Goal: Task Accomplishment & Management: Manage account settings

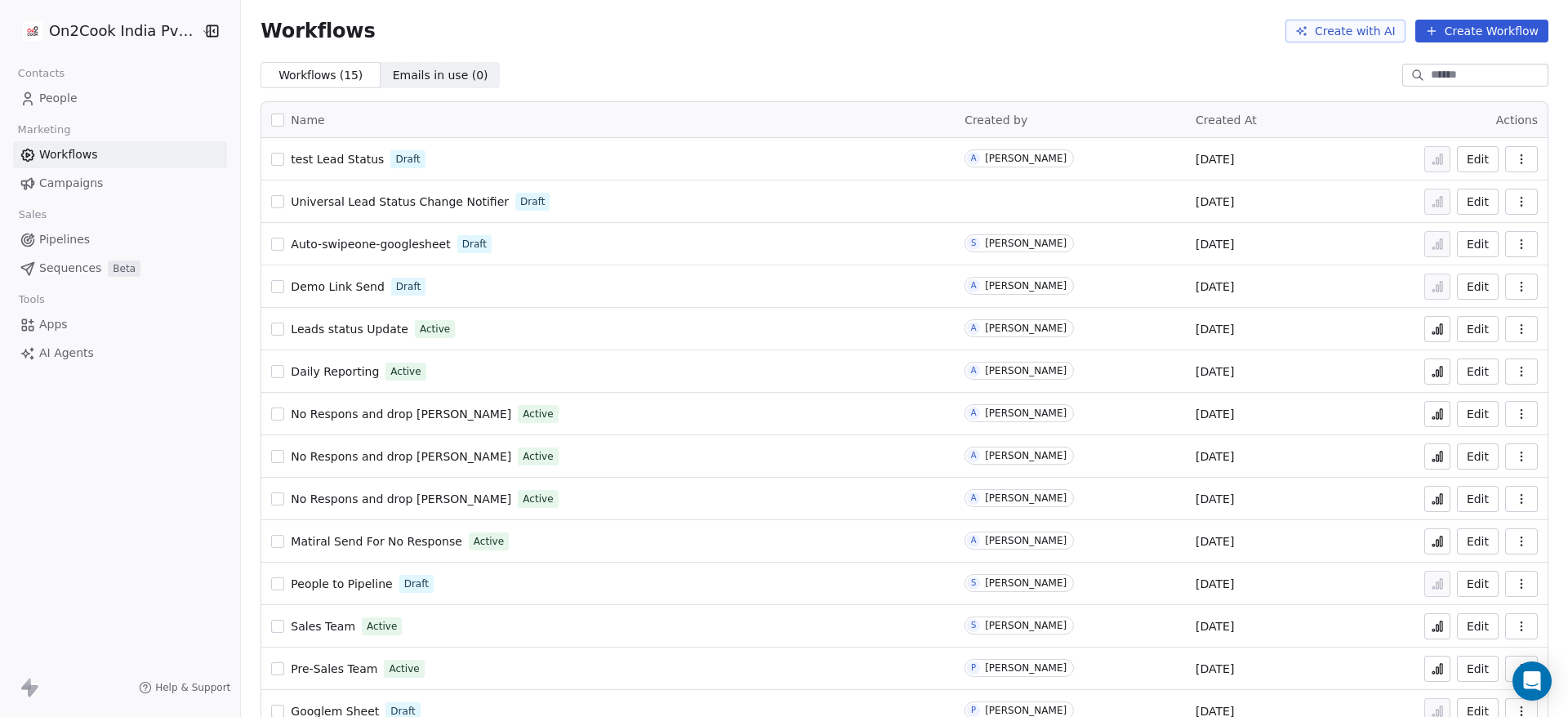
click at [319, 284] on span "Demo Link Send" at bounding box center [337, 286] width 93 height 13
click at [81, 94] on link "People" at bounding box center [120, 99] width 214 height 27
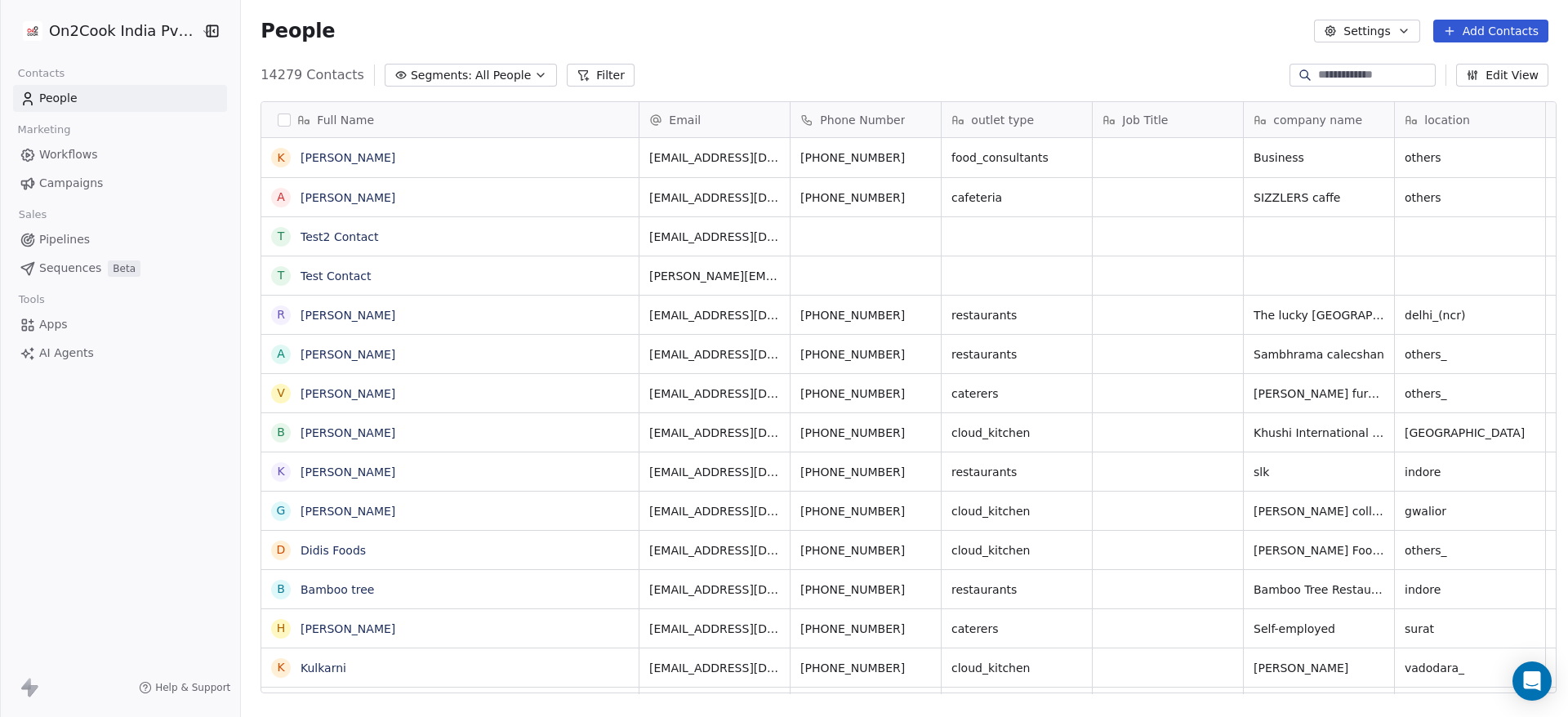
scroll to position [611, 1316]
click at [1330, 69] on input at bounding box center [1375, 75] width 115 height 16
type input "*"
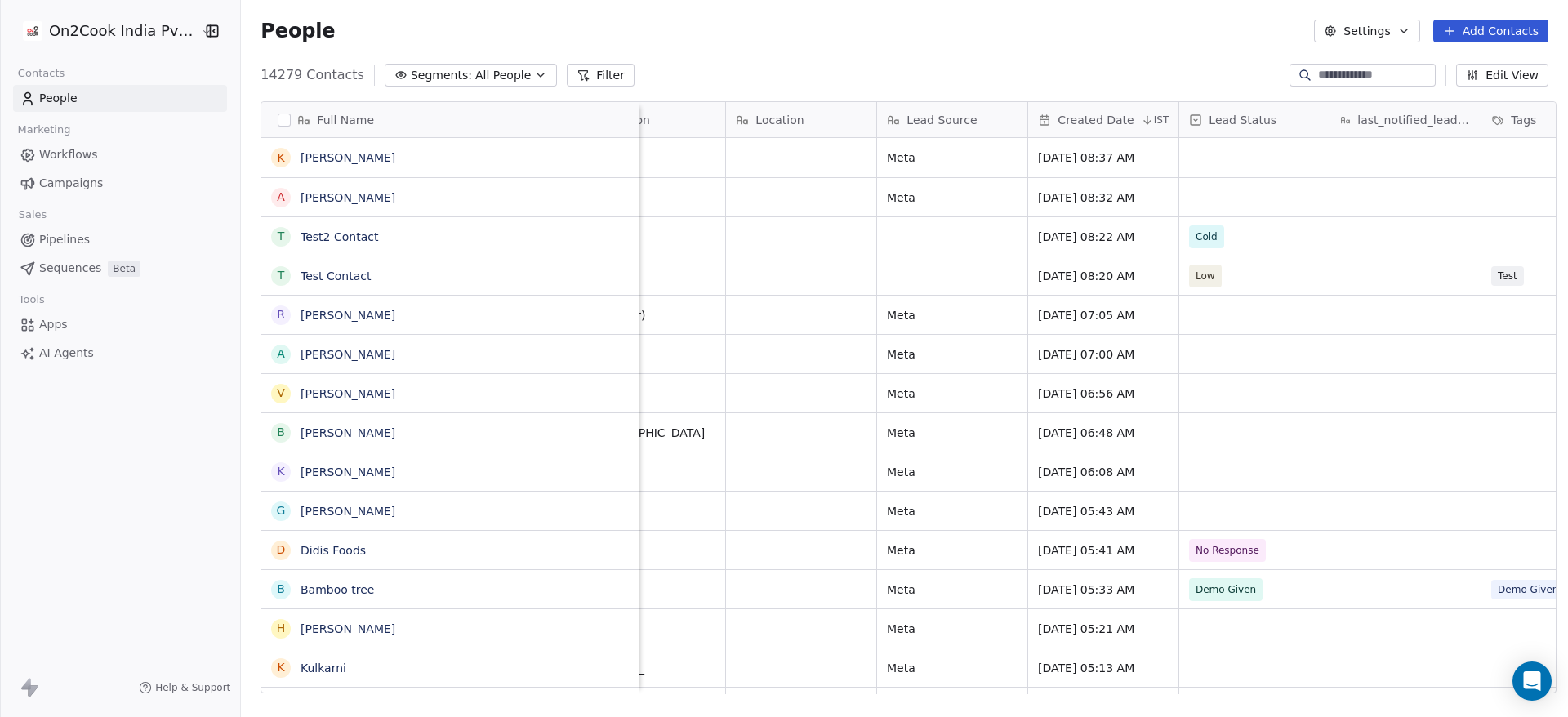
scroll to position [0, 833]
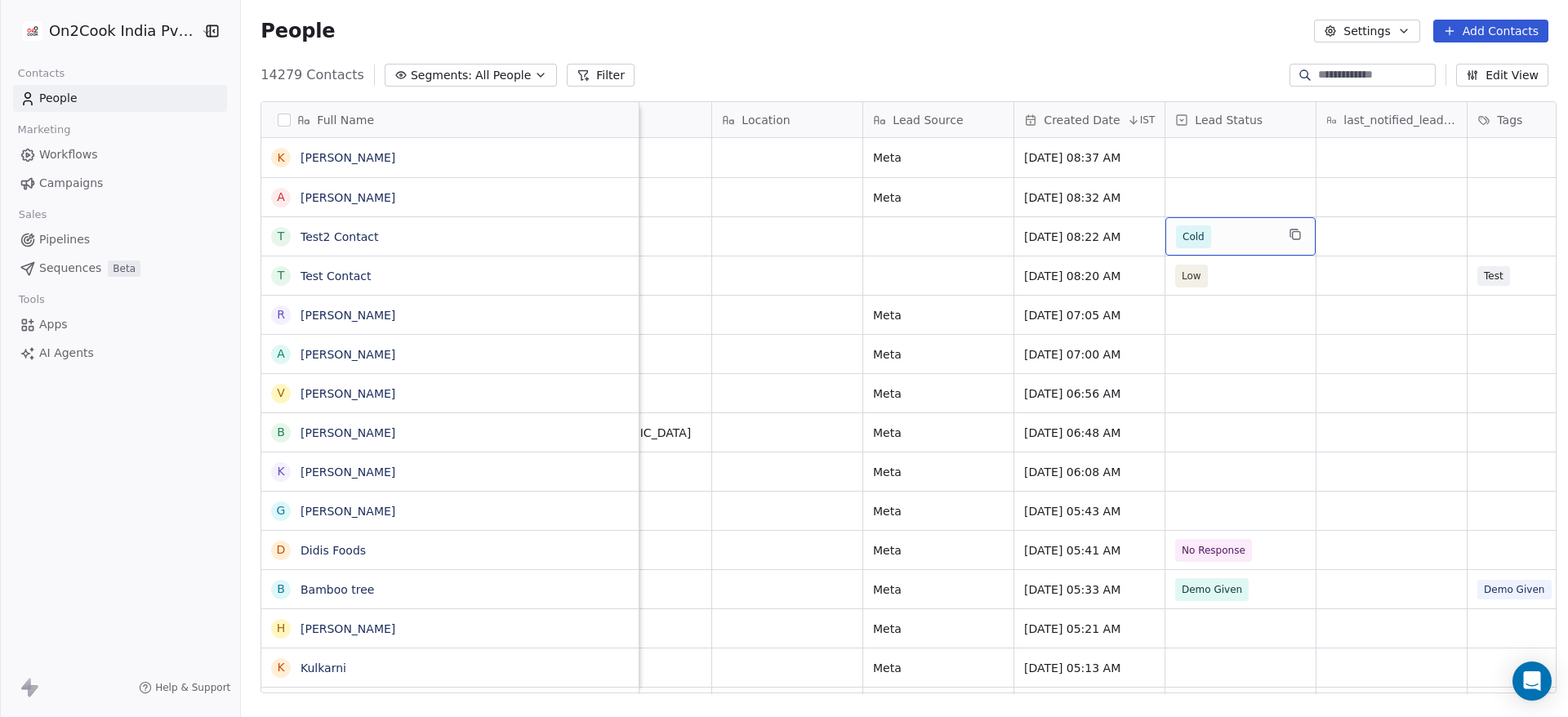
click at [1233, 231] on span "Cold" at bounding box center [1226, 237] width 99 height 23
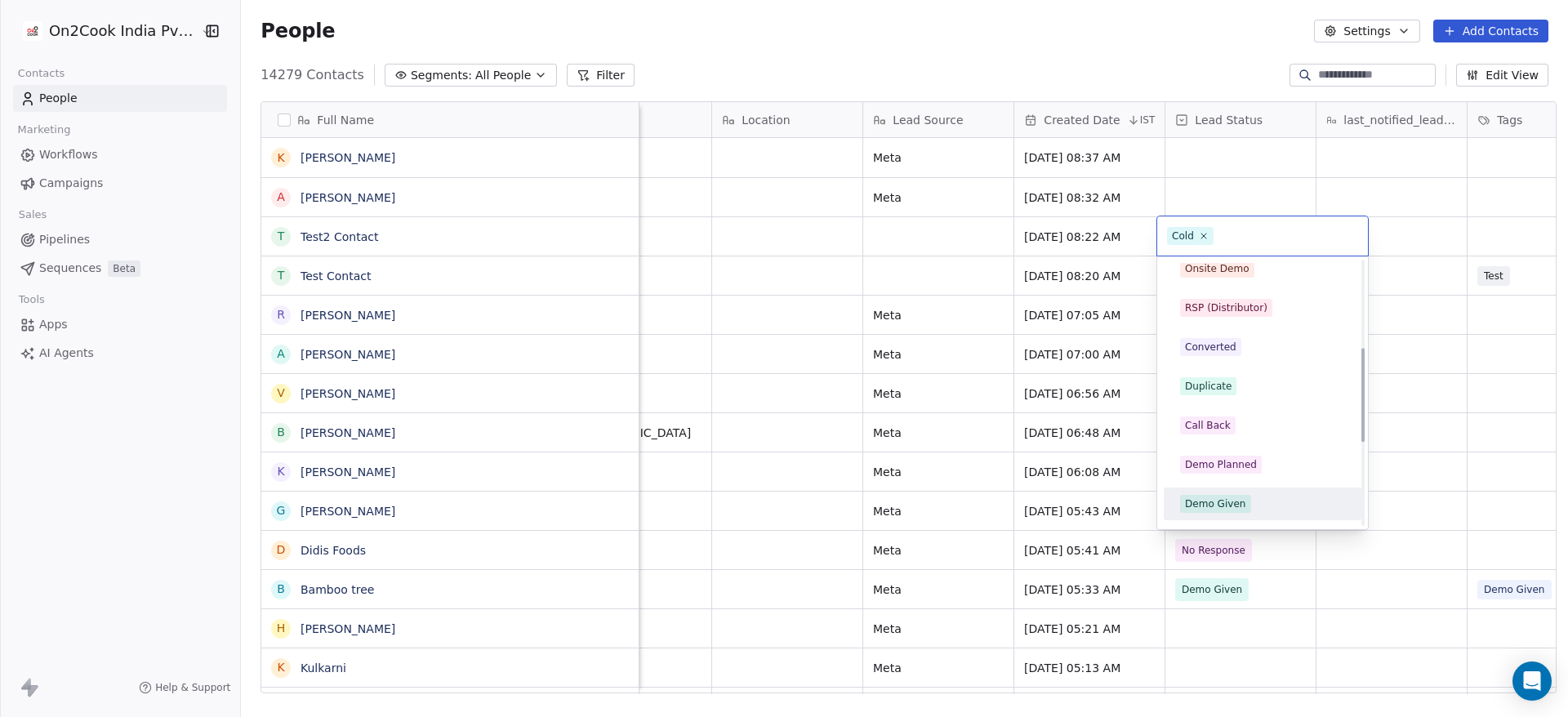
scroll to position [245, 0]
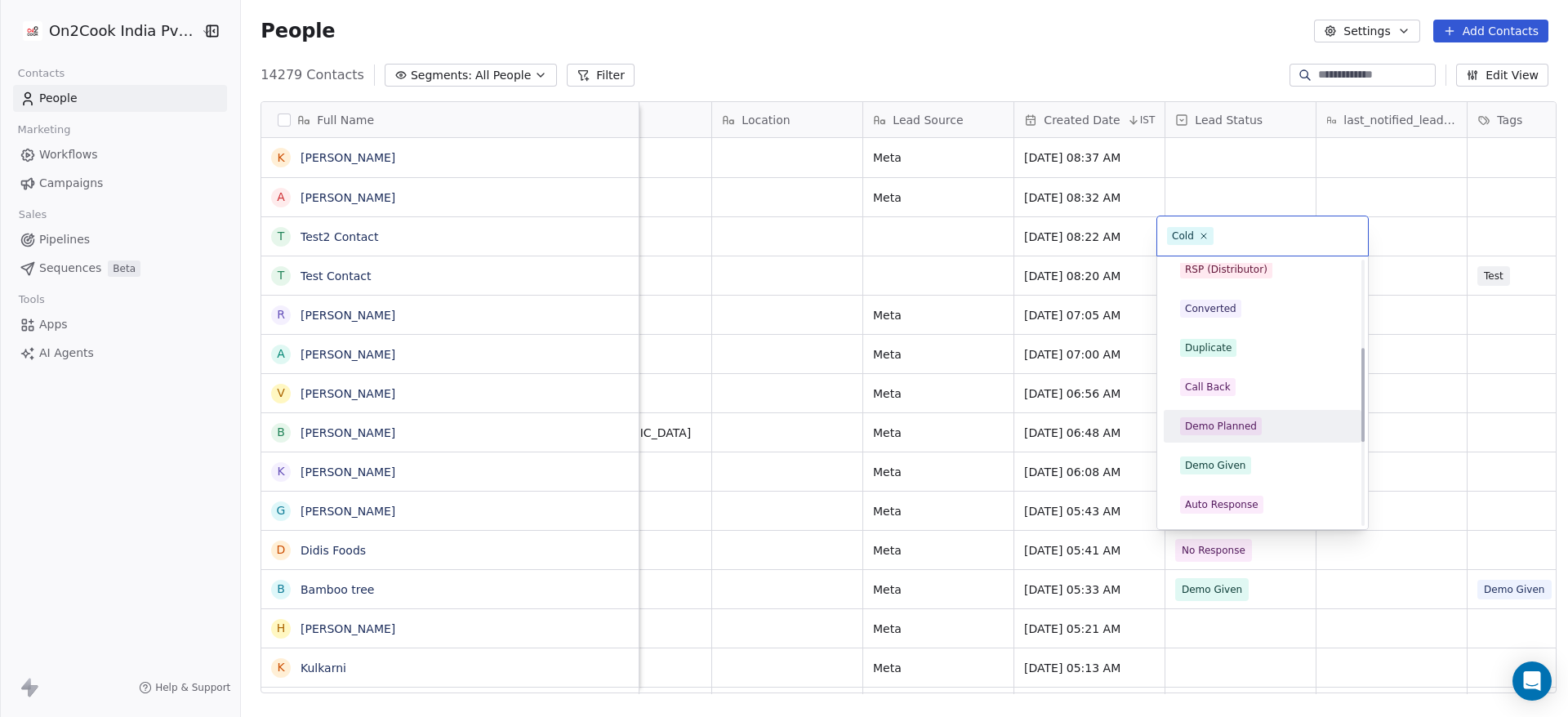
click at [1230, 428] on div "Demo Planned" at bounding box center [1221, 426] width 72 height 15
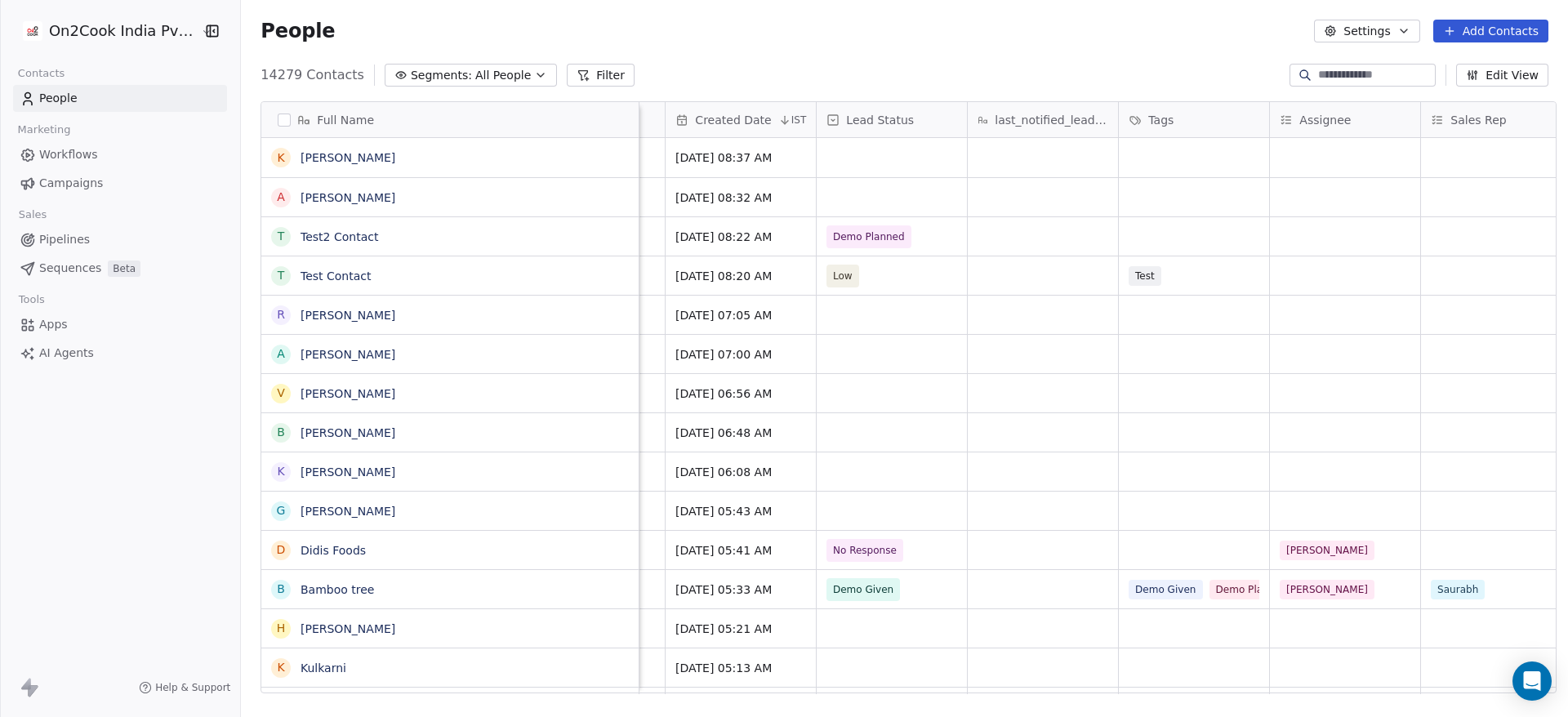
scroll to position [0, 1179]
click at [885, 234] on span "Demo Planned" at bounding box center [872, 236] width 72 height 16
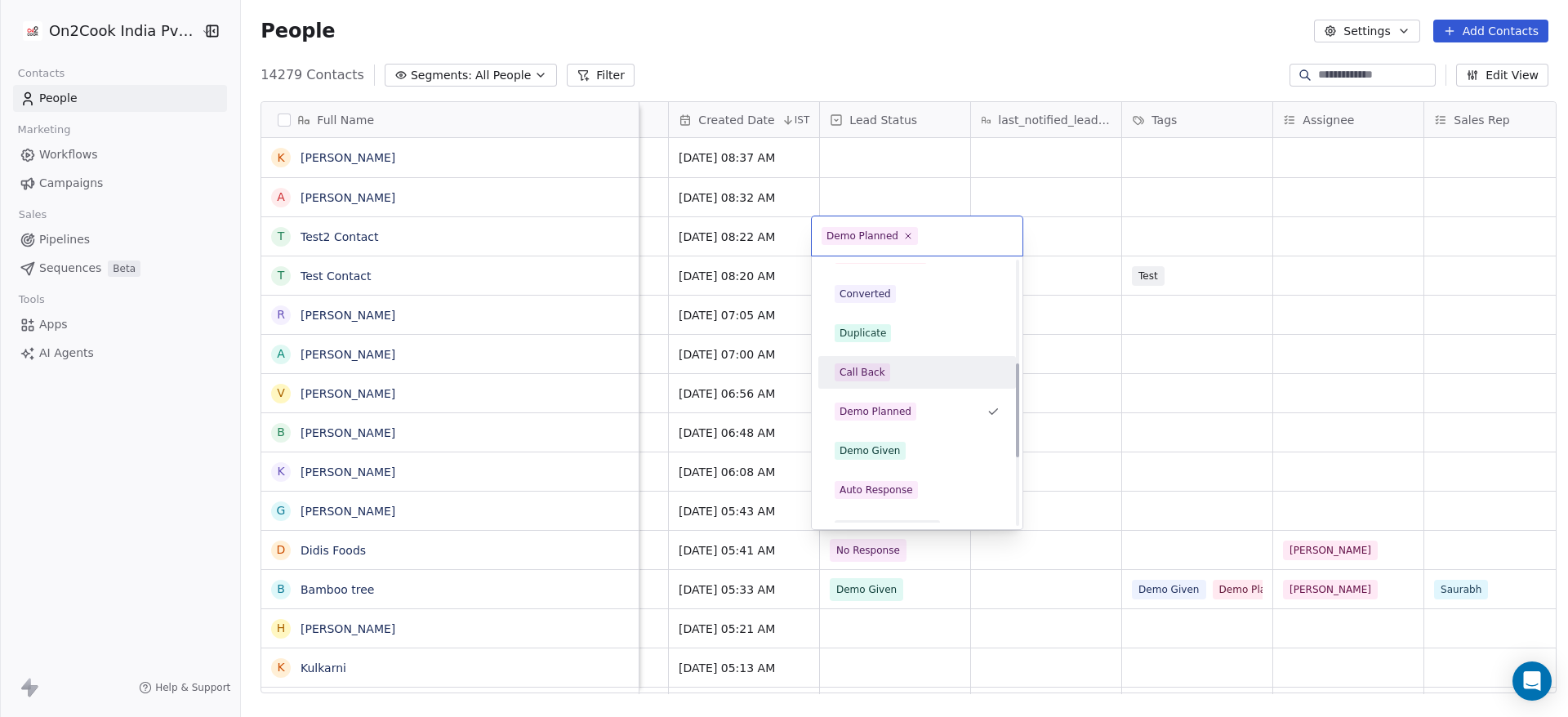
scroll to position [288, 0]
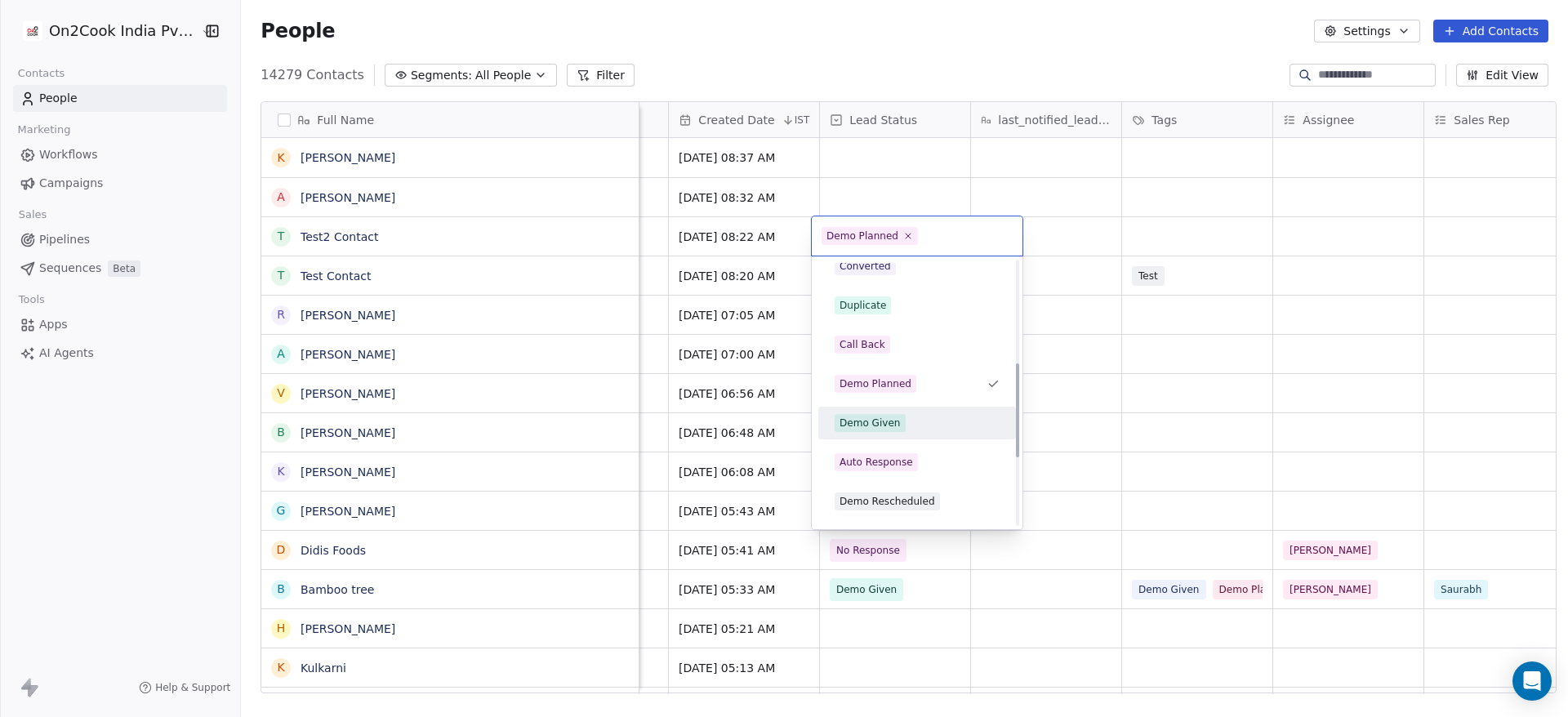
click at [891, 414] on span "Demo Given" at bounding box center [870, 423] width 71 height 18
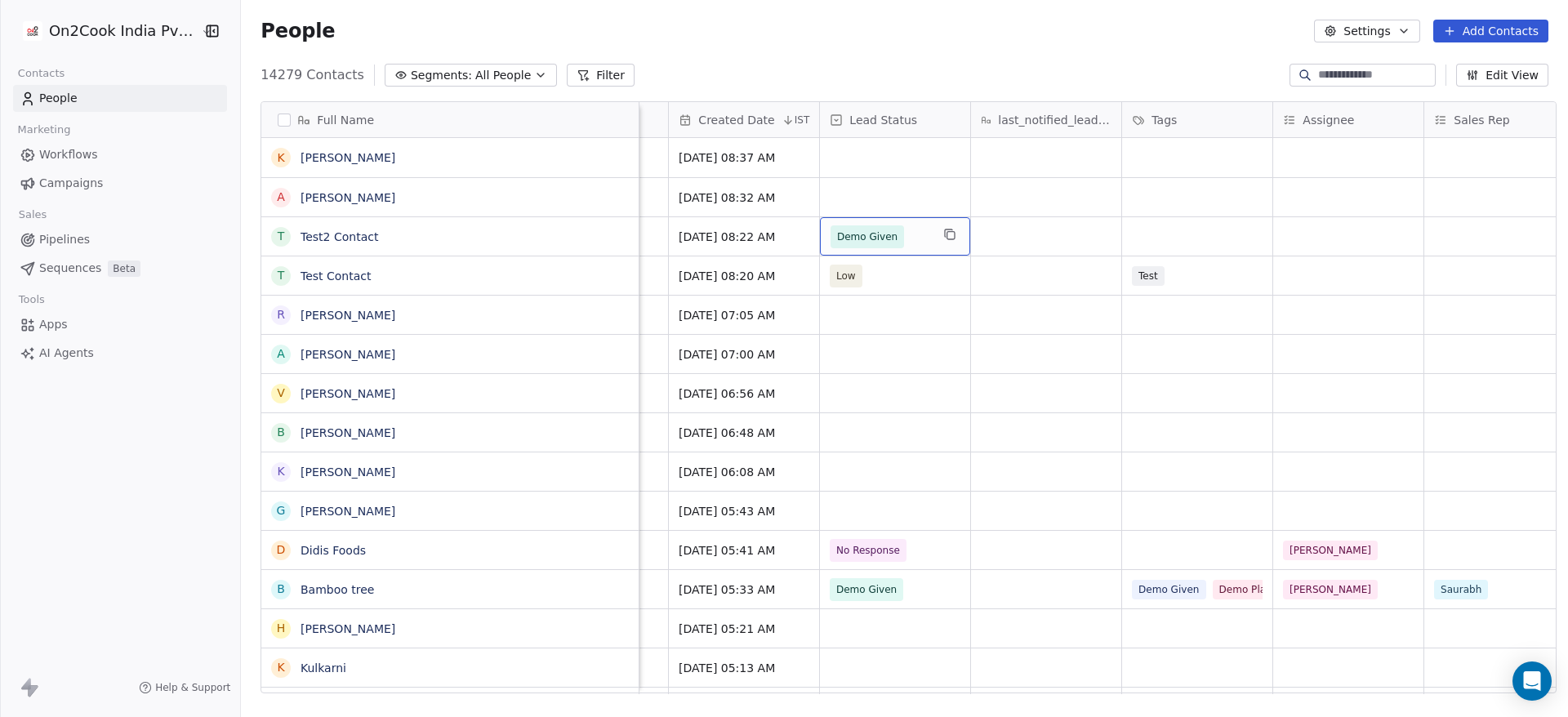
click at [872, 236] on span "Demo Given" at bounding box center [867, 236] width 60 height 16
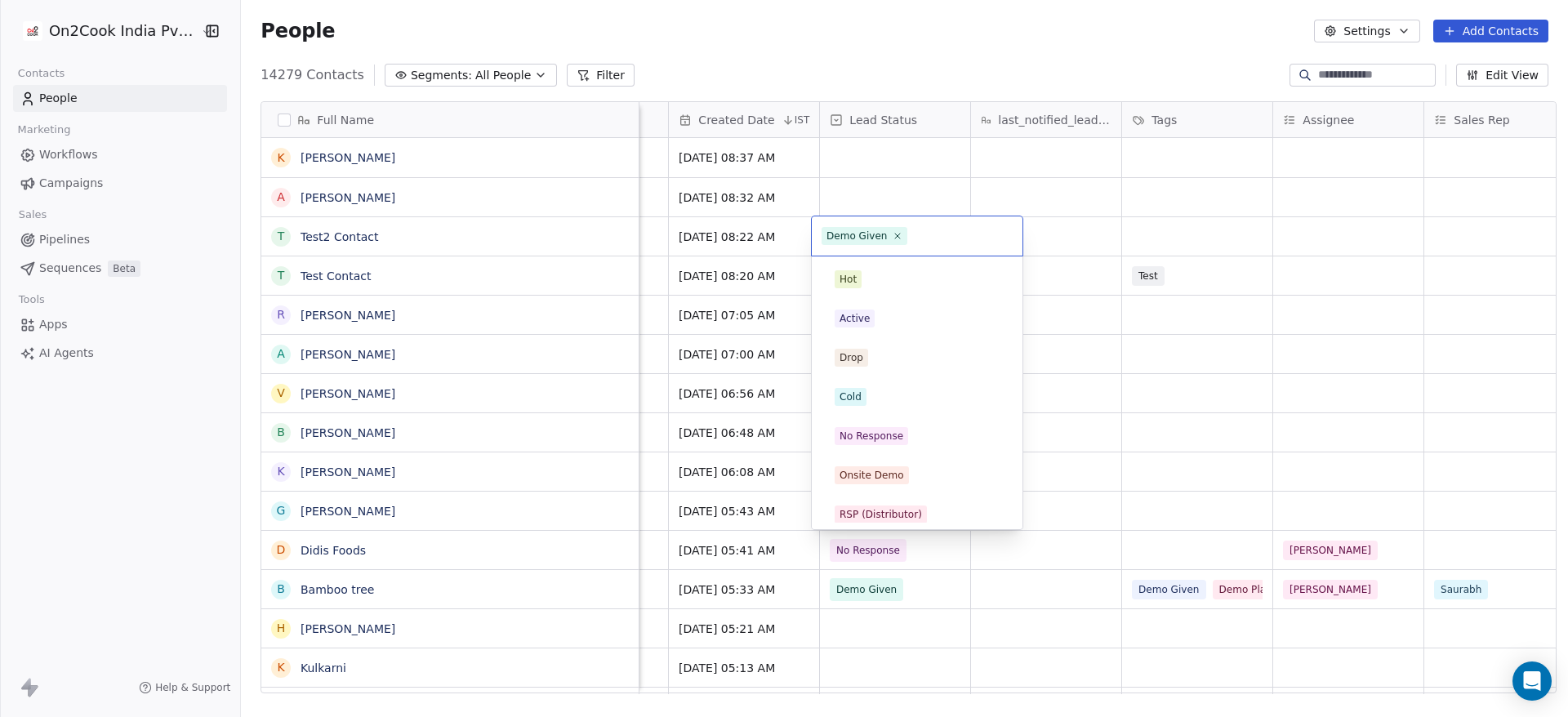
scroll to position [204, 0]
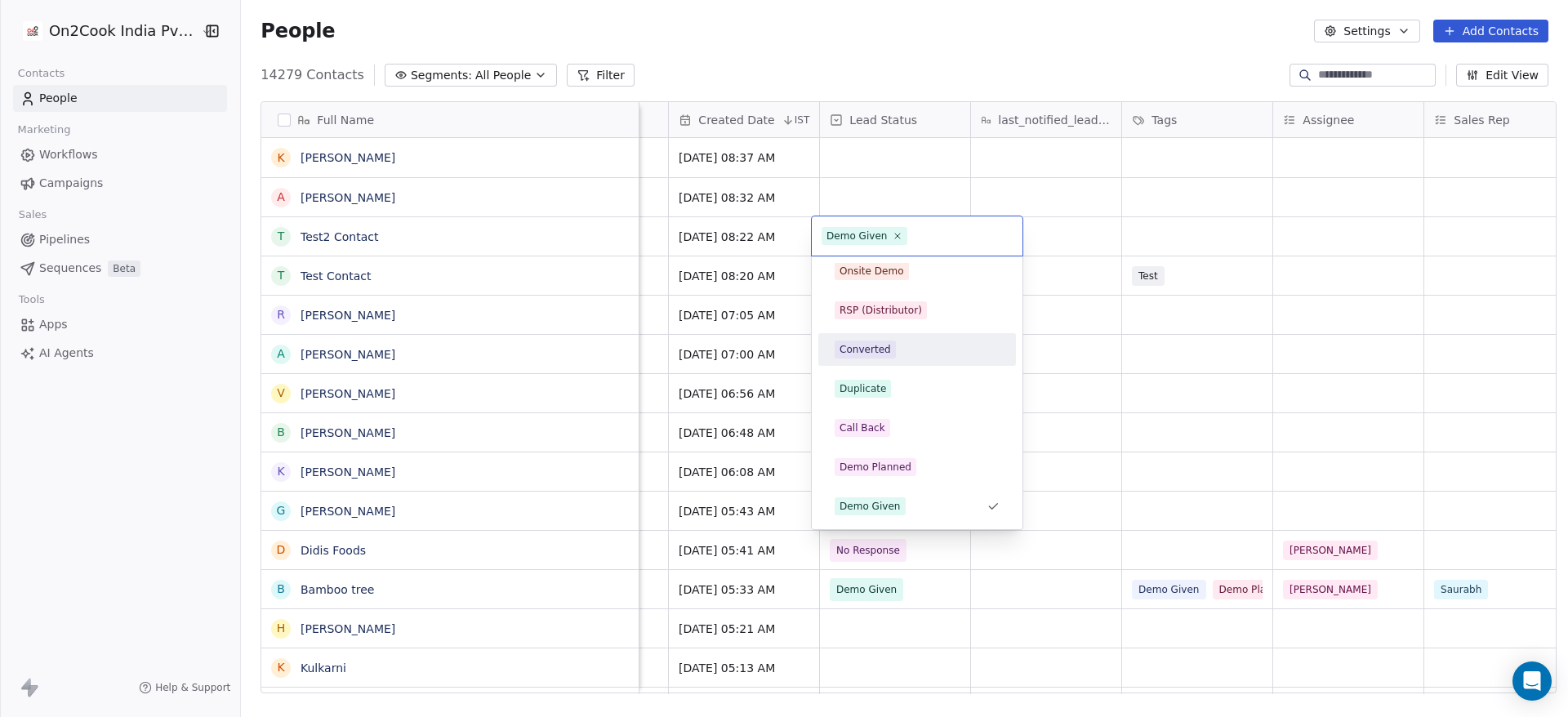
click at [887, 358] on span "Converted" at bounding box center [864, 349] width 61 height 18
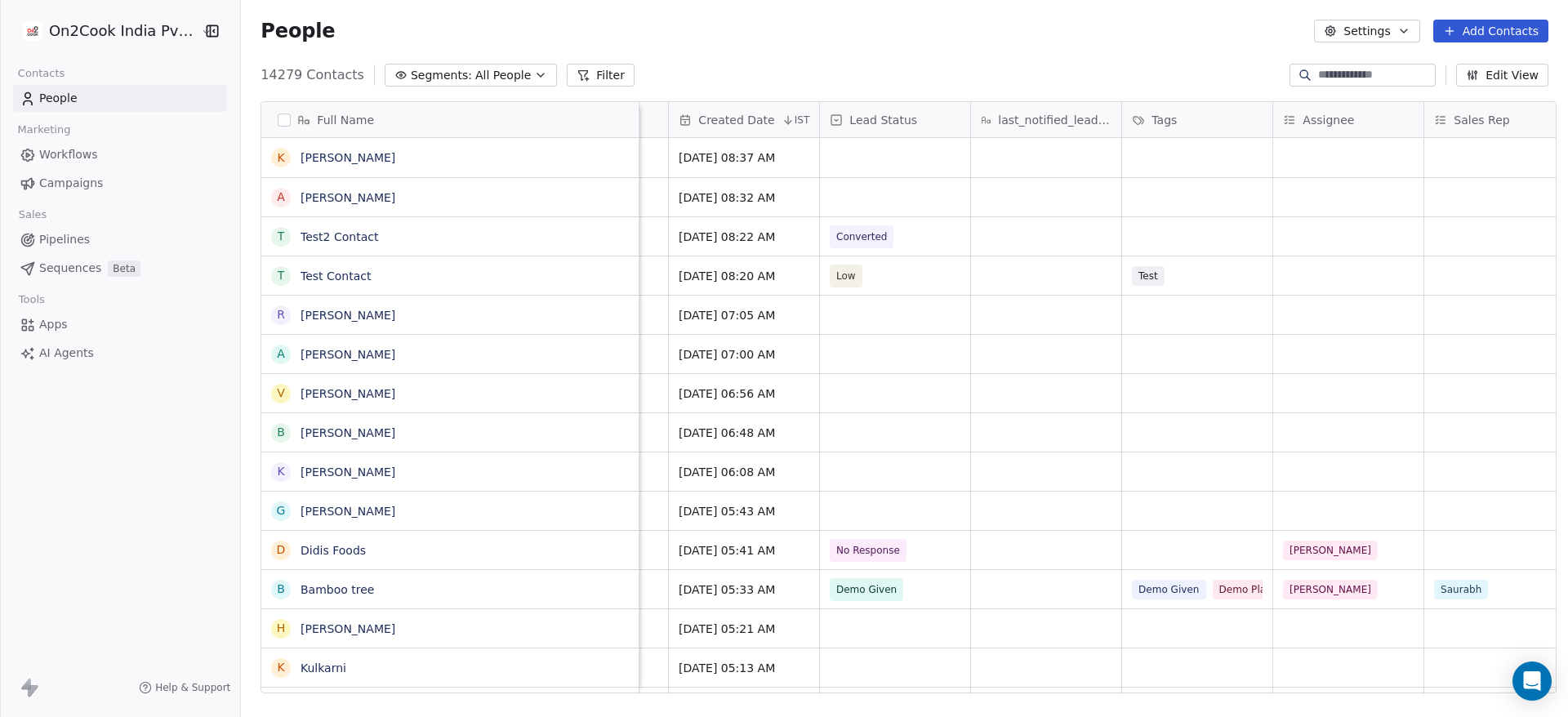
click at [1500, 23] on button "Add Contacts" at bounding box center [1491, 31] width 115 height 23
click at [1484, 61] on span "Create new contact" at bounding box center [1499, 66] width 112 height 17
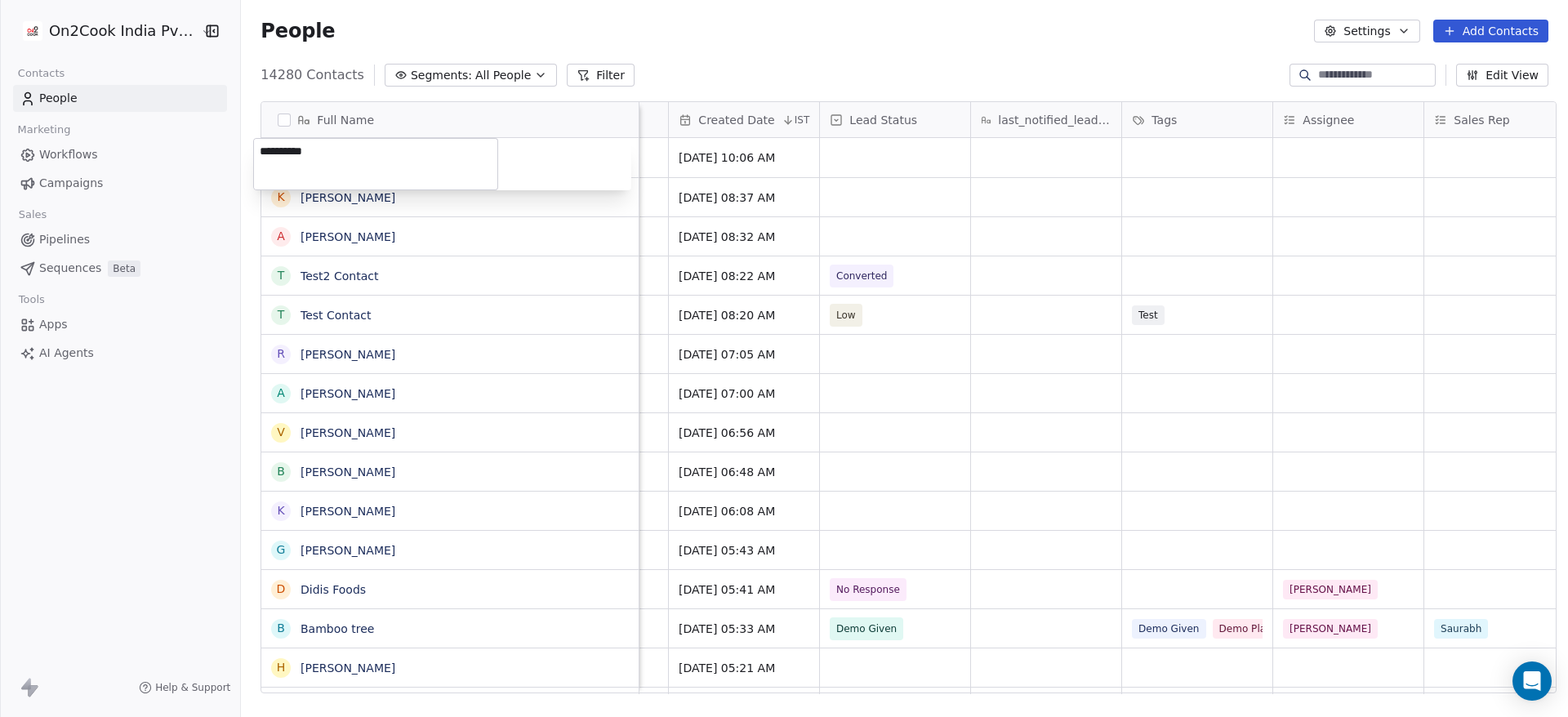
type textarea "**********"
click at [1033, 230] on html "On2Cook India Pvt. Ltd. Contacts People Marketing Workflows Campaigns Sales Pip…" at bounding box center [784, 358] width 1568 height 717
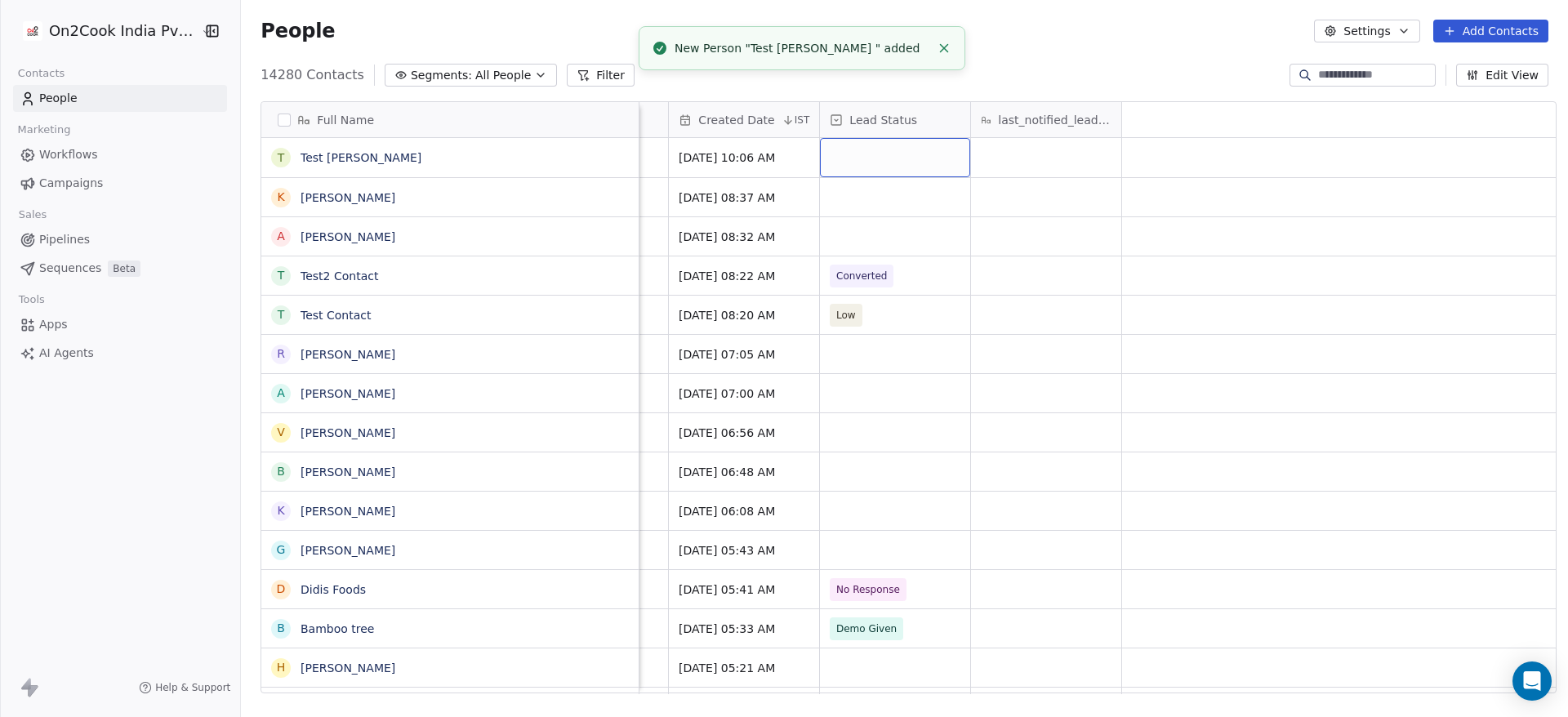
scroll to position [0, 0]
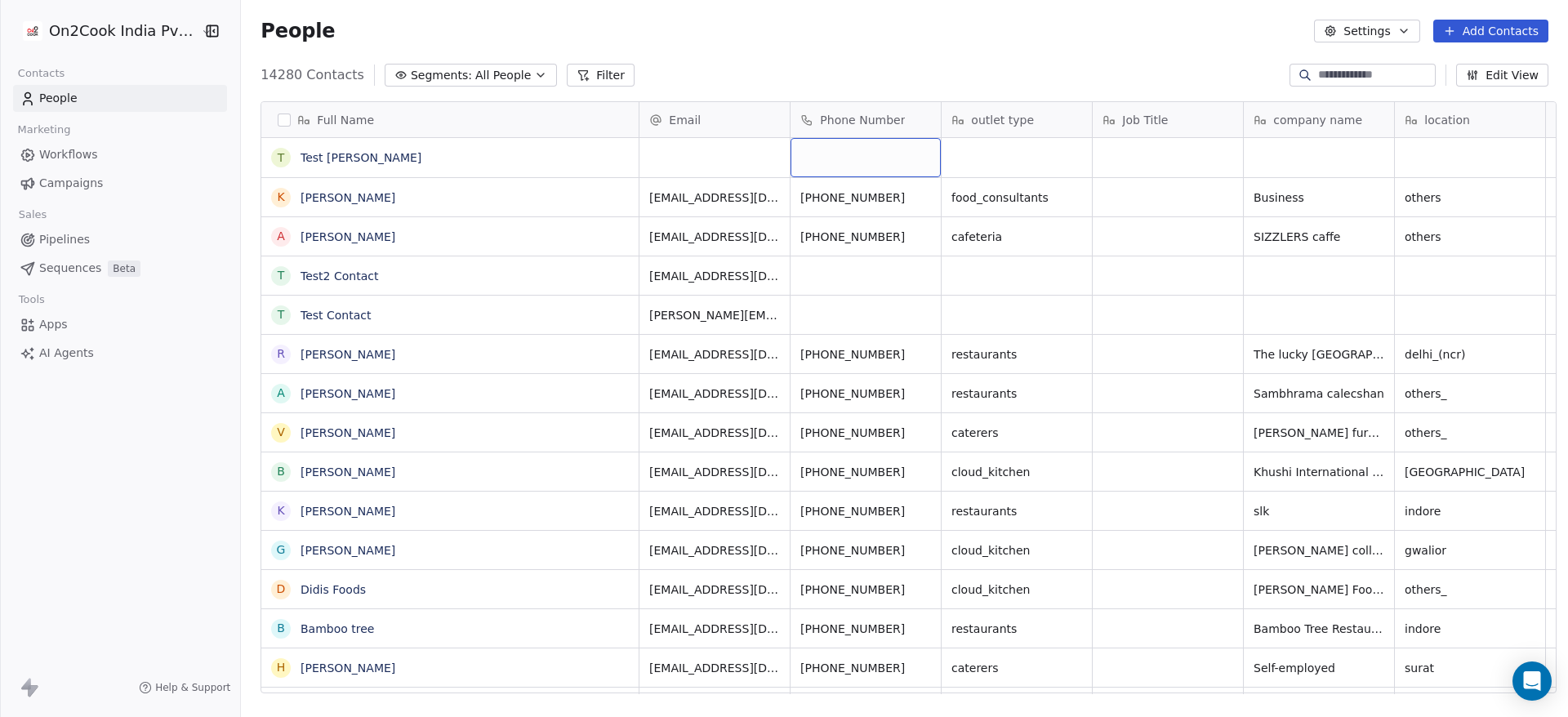
click at [848, 158] on div "grid" at bounding box center [865, 157] width 150 height 39
click at [275, 162] on html "On2Cook India Pvt. Ltd. Contacts People Marketing Workflows Campaigns Sales Pip…" at bounding box center [784, 358] width 1568 height 717
click at [275, 161] on button "grid" at bounding box center [281, 157] width 13 height 13
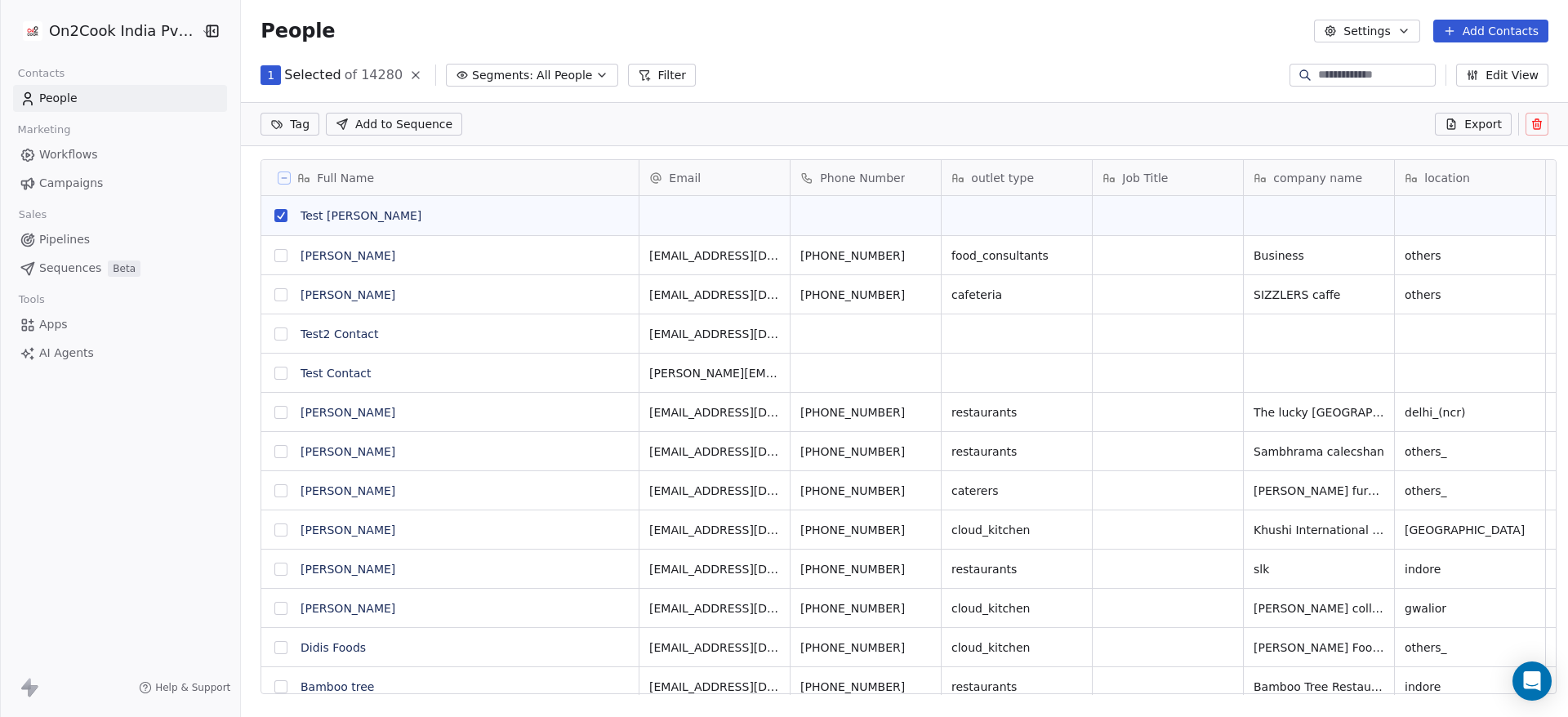
scroll to position [554, 1316]
click at [1532, 124] on icon at bounding box center [1537, 123] width 13 height 13
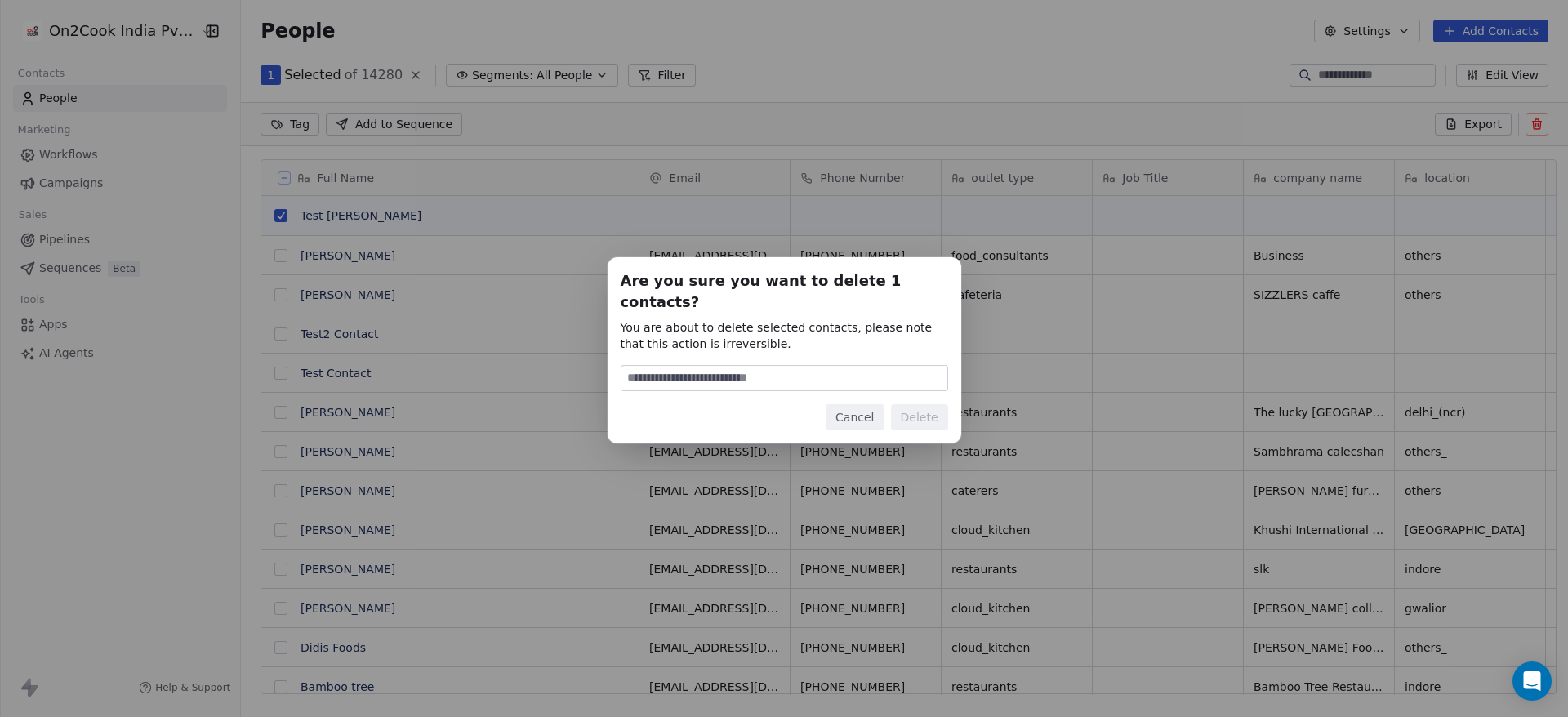
click at [785, 366] on input at bounding box center [784, 378] width 326 height 25
type input "******"
click at [928, 404] on button "Delete" at bounding box center [919, 417] width 57 height 26
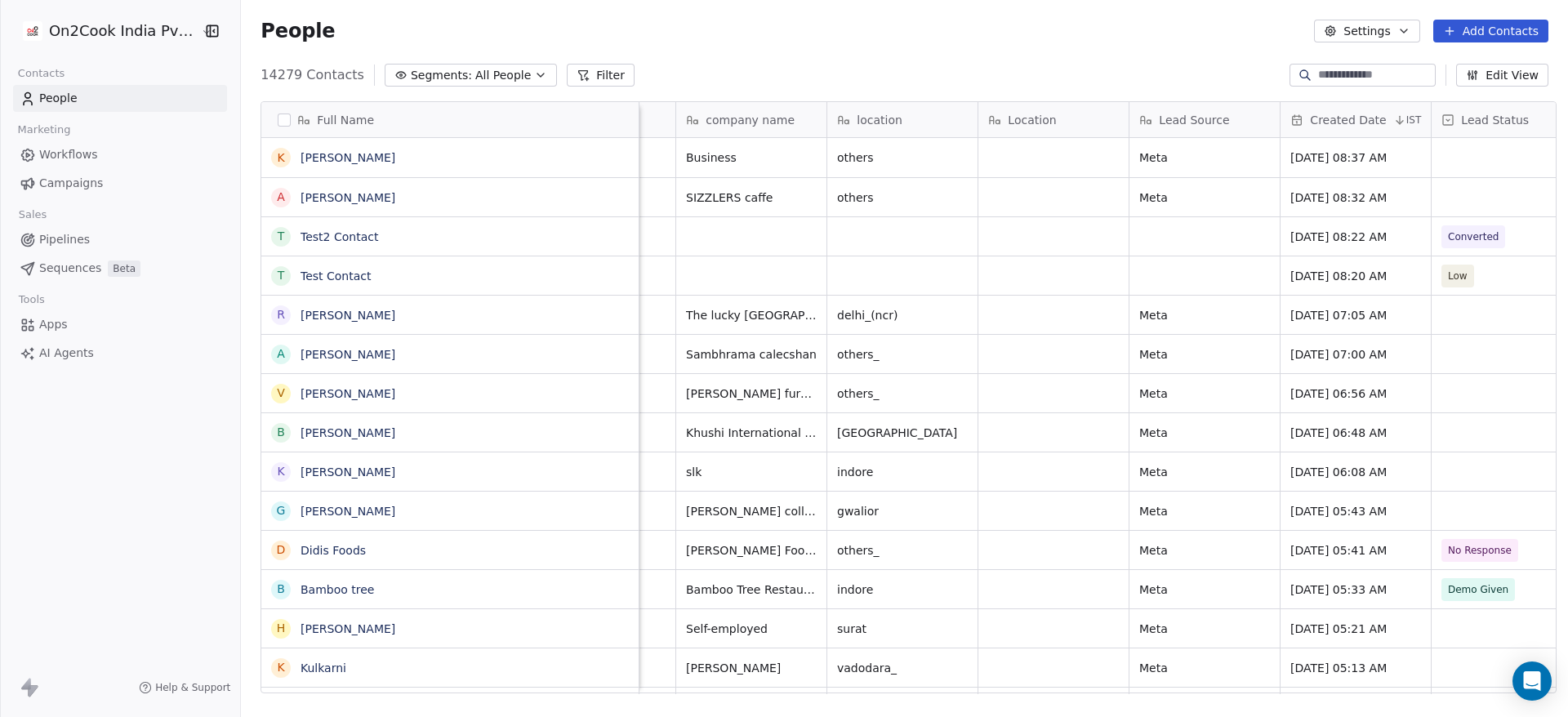
scroll to position [0, 636]
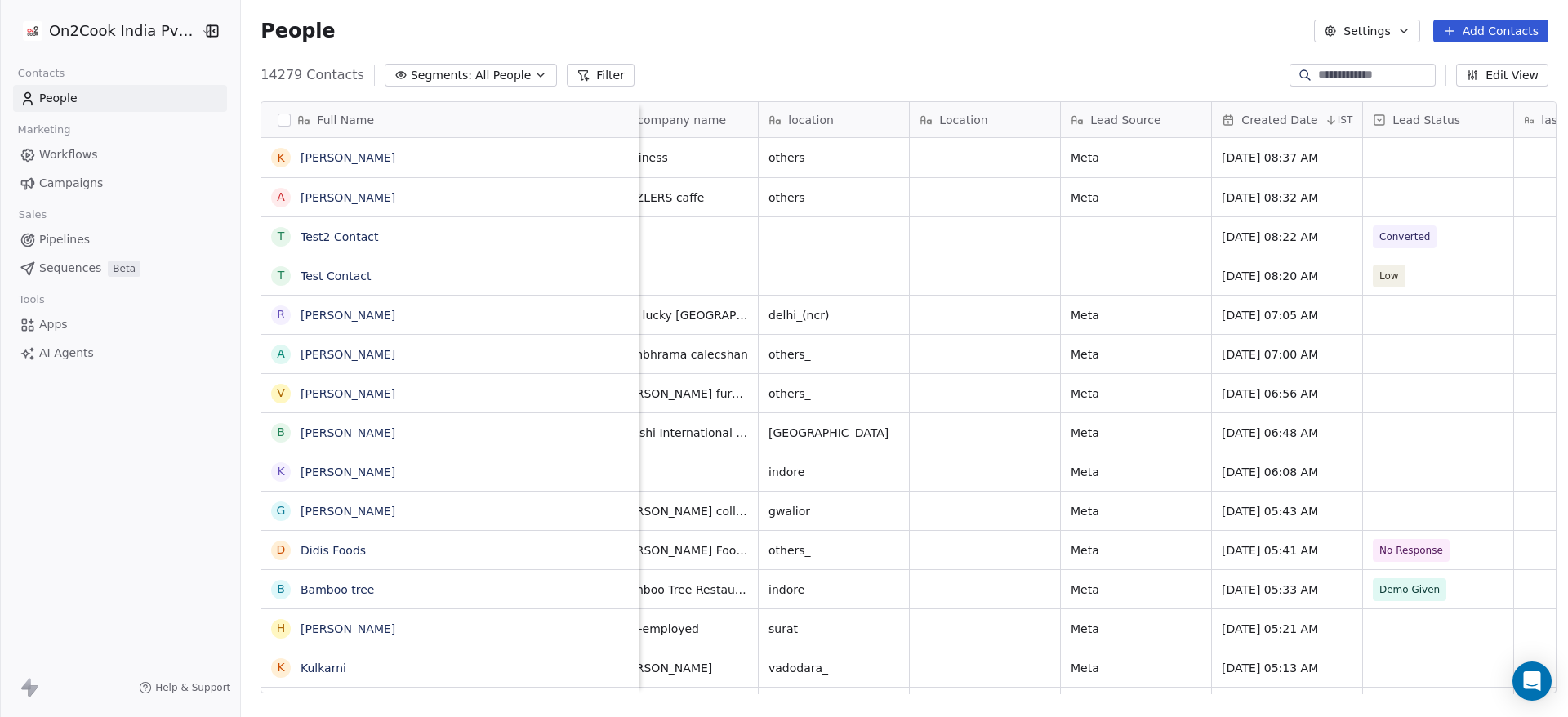
click at [1492, 25] on button "Add Contacts" at bounding box center [1491, 31] width 115 height 23
click at [1454, 68] on span "Create new contact" at bounding box center [1499, 66] width 112 height 17
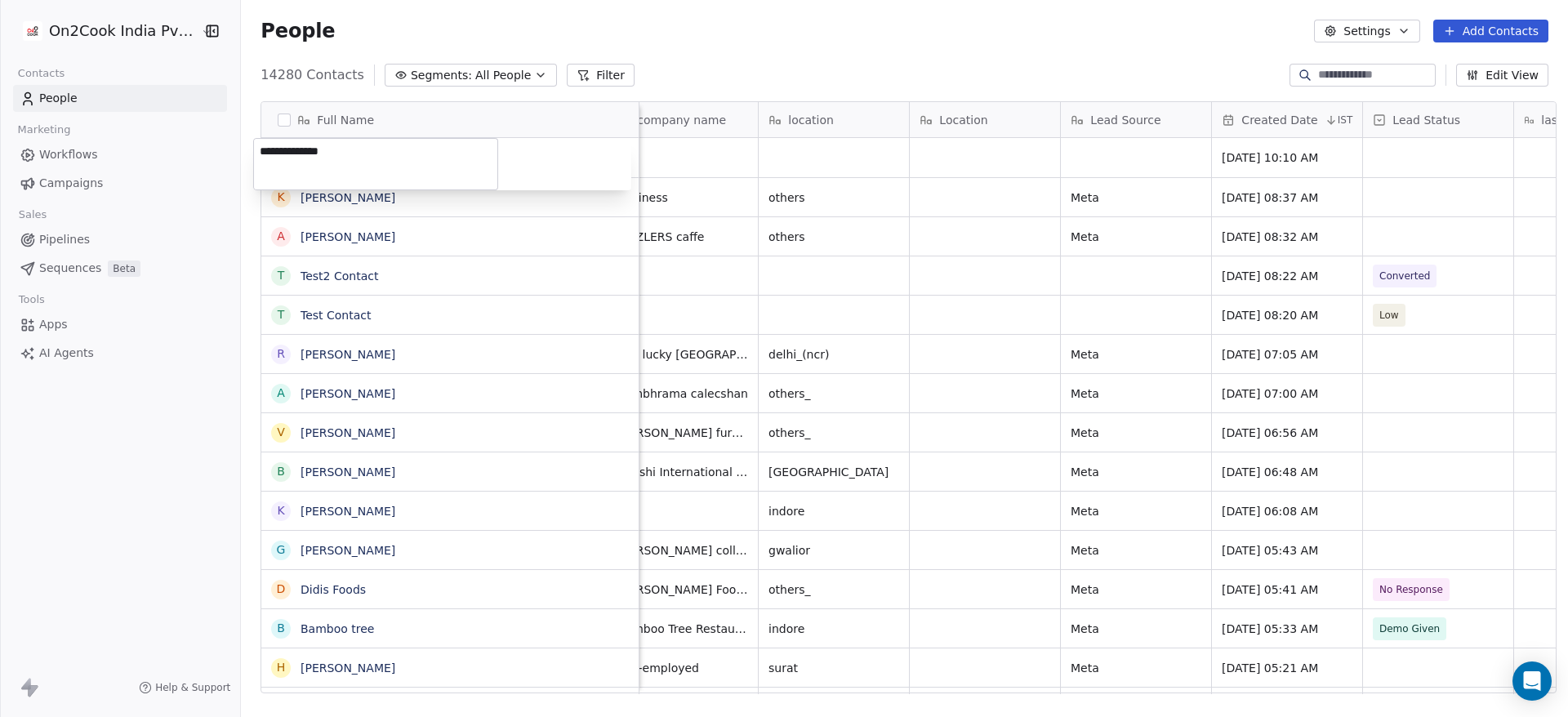
type textarea "**********"
click at [986, 451] on html "On2Cook India Pvt. Ltd. Contacts People Marketing Workflows Campaigns Sales Pip…" at bounding box center [784, 358] width 1568 height 717
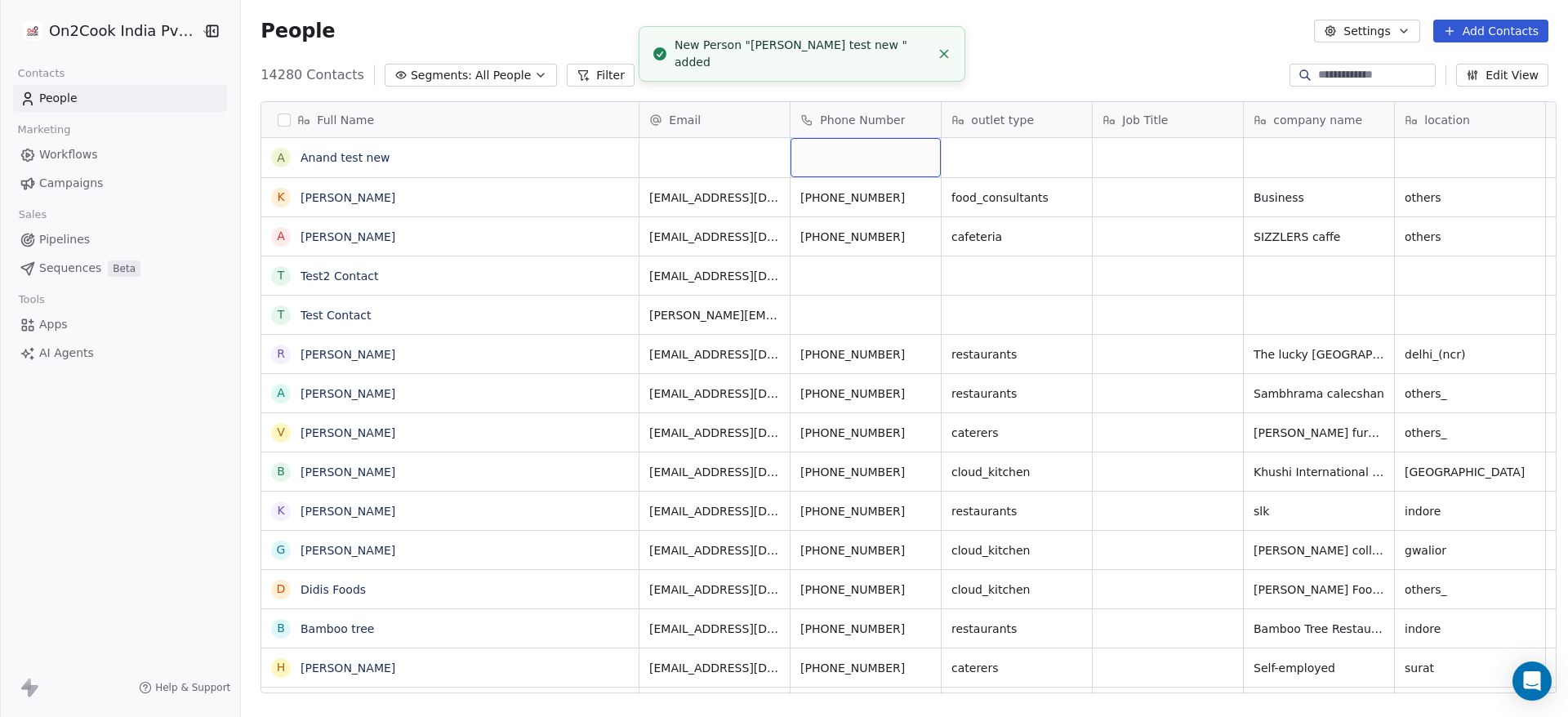
click at [853, 169] on div "grid" at bounding box center [865, 157] width 150 height 39
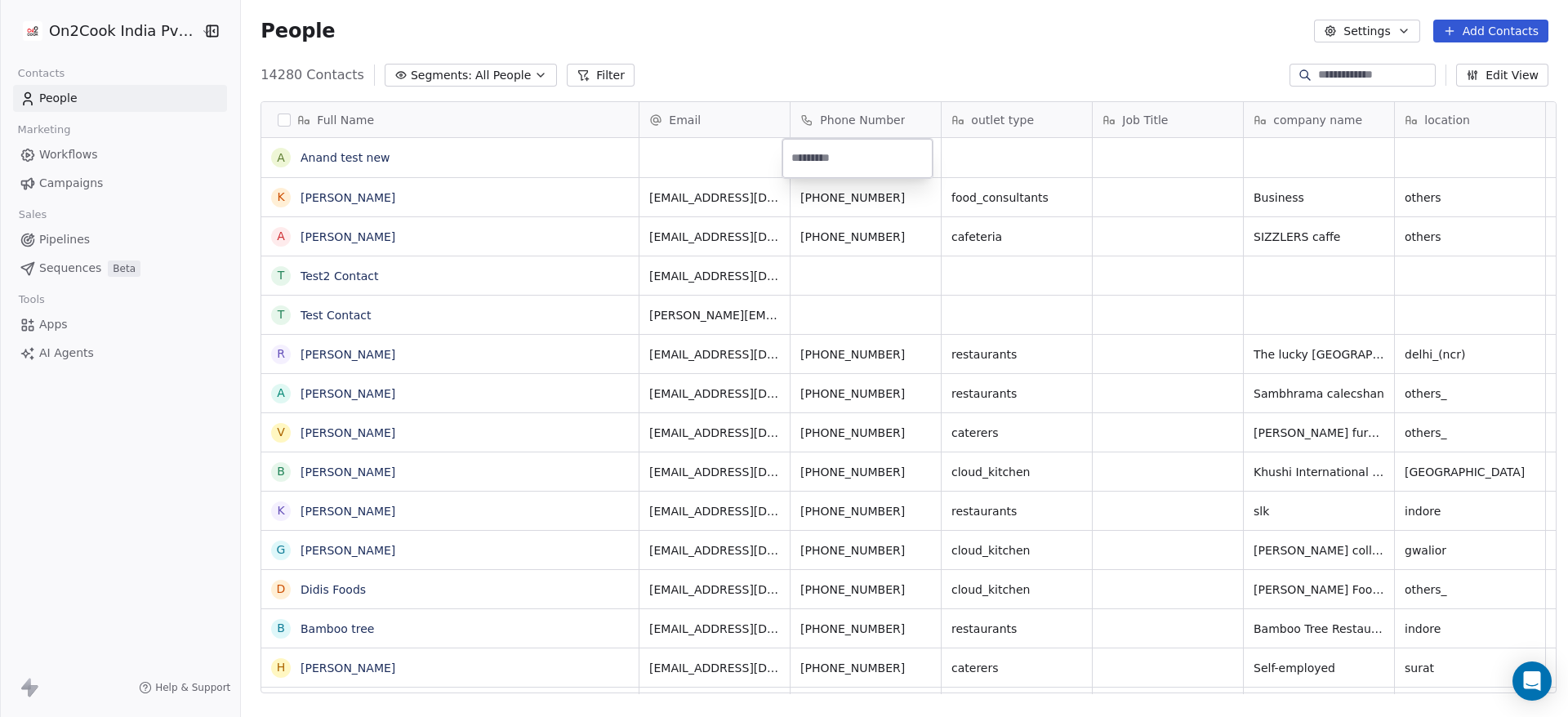
click at [535, 156] on html "On2Cook India Pvt. Ltd. Contacts People Marketing Workflows Campaigns Sales Pip…" at bounding box center [784, 358] width 1568 height 717
click at [1478, 24] on button "Add Contacts" at bounding box center [1491, 31] width 115 height 23
click at [1499, 65] on span "Create new contact" at bounding box center [1499, 66] width 112 height 17
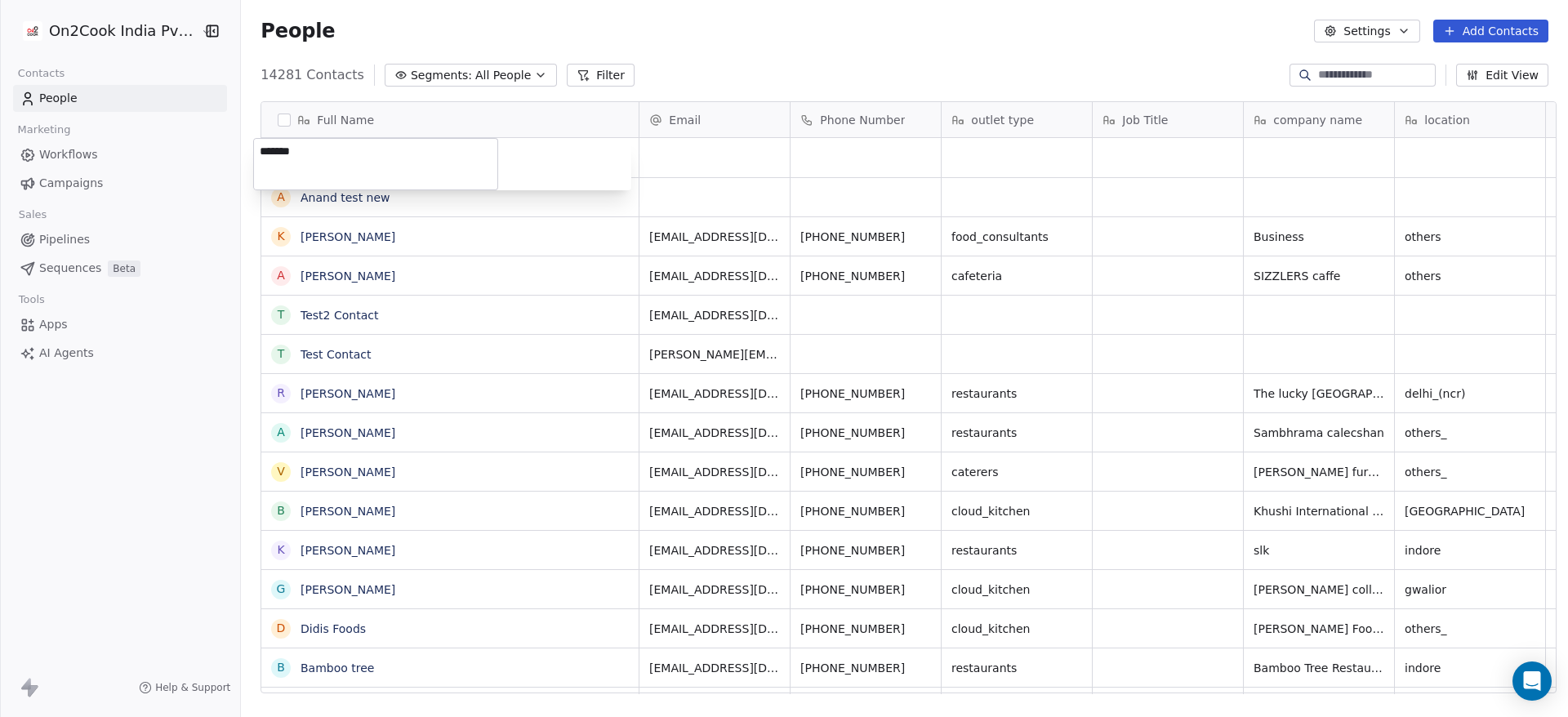
type textarea "********"
click at [814, 248] on html "On2Cook India Pvt. Ltd. Contacts People Marketing Workflows Campaigns Sales Pip…" at bounding box center [784, 358] width 1568 height 717
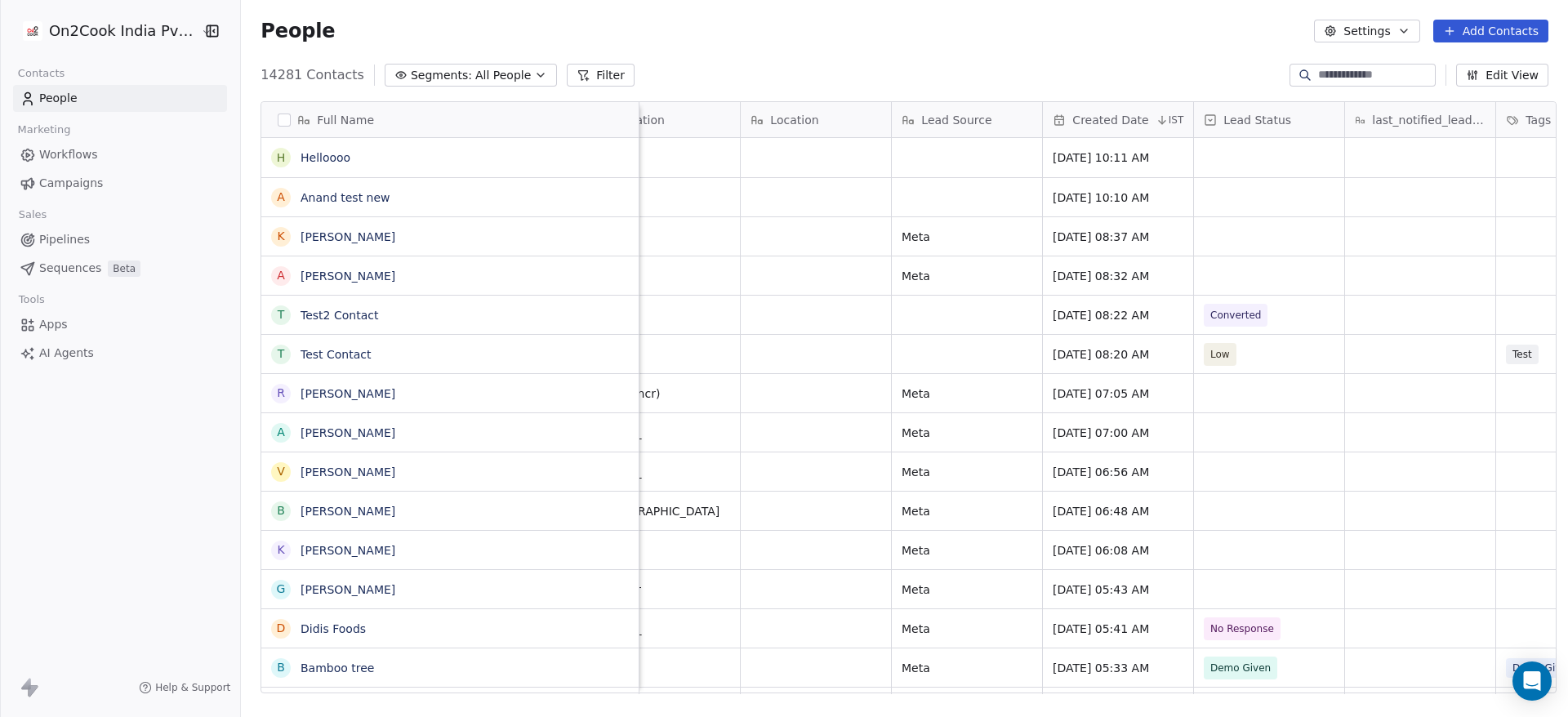
scroll to position [0, 1007]
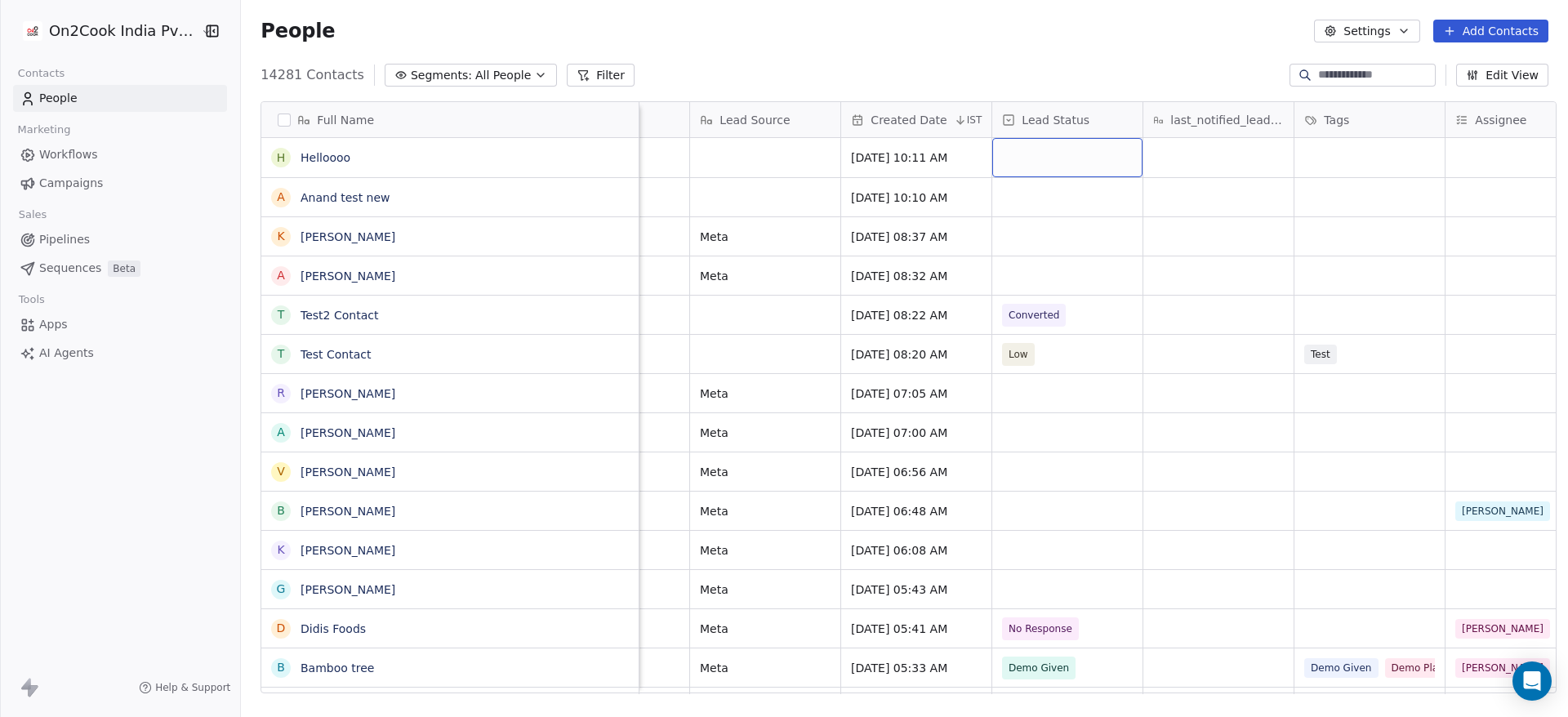
click at [1002, 159] on div "grid" at bounding box center [1067, 157] width 150 height 39
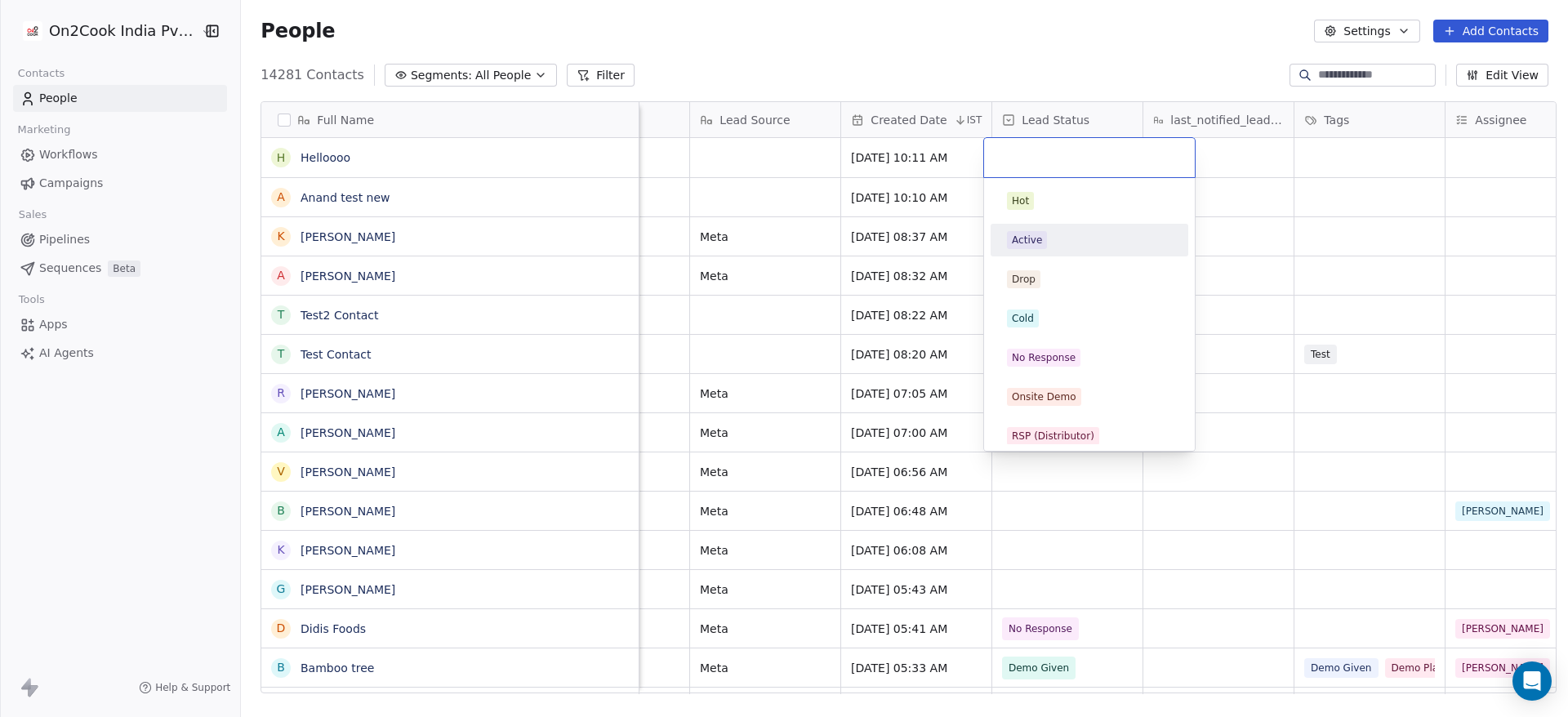
click at [1045, 251] on div "Active" at bounding box center [1089, 240] width 185 height 26
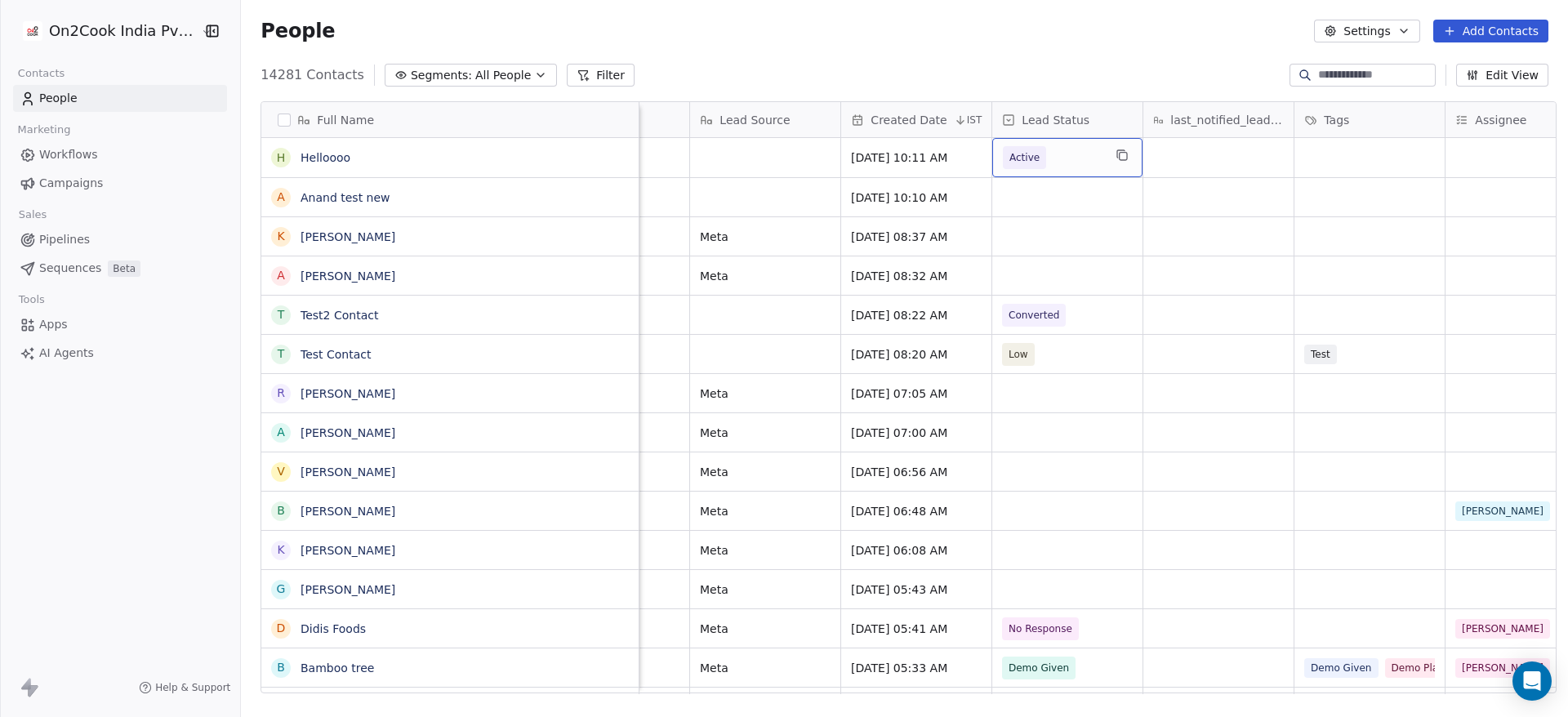
click at [1062, 161] on span "Active" at bounding box center [1053, 158] width 99 height 23
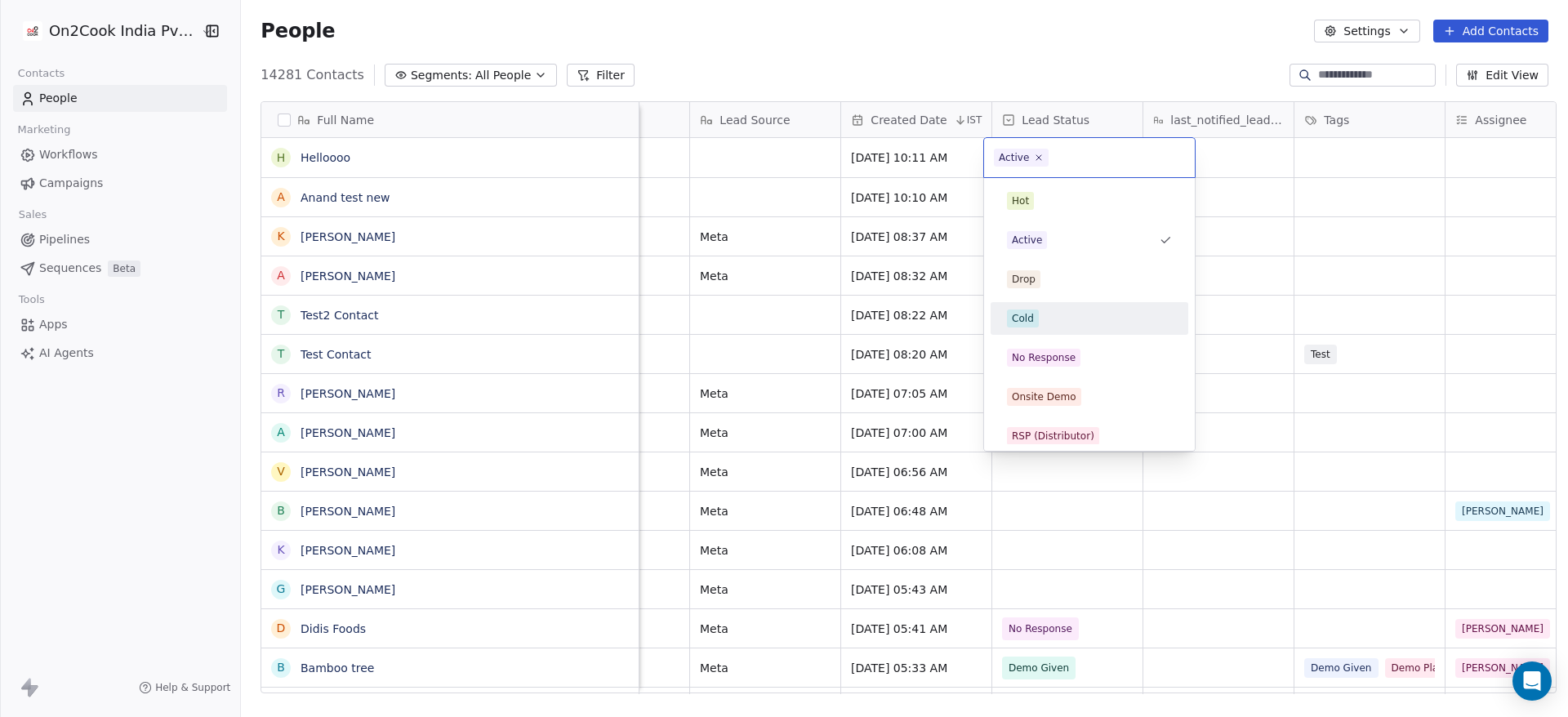
click at [1040, 315] on div "Cold" at bounding box center [1089, 318] width 165 height 18
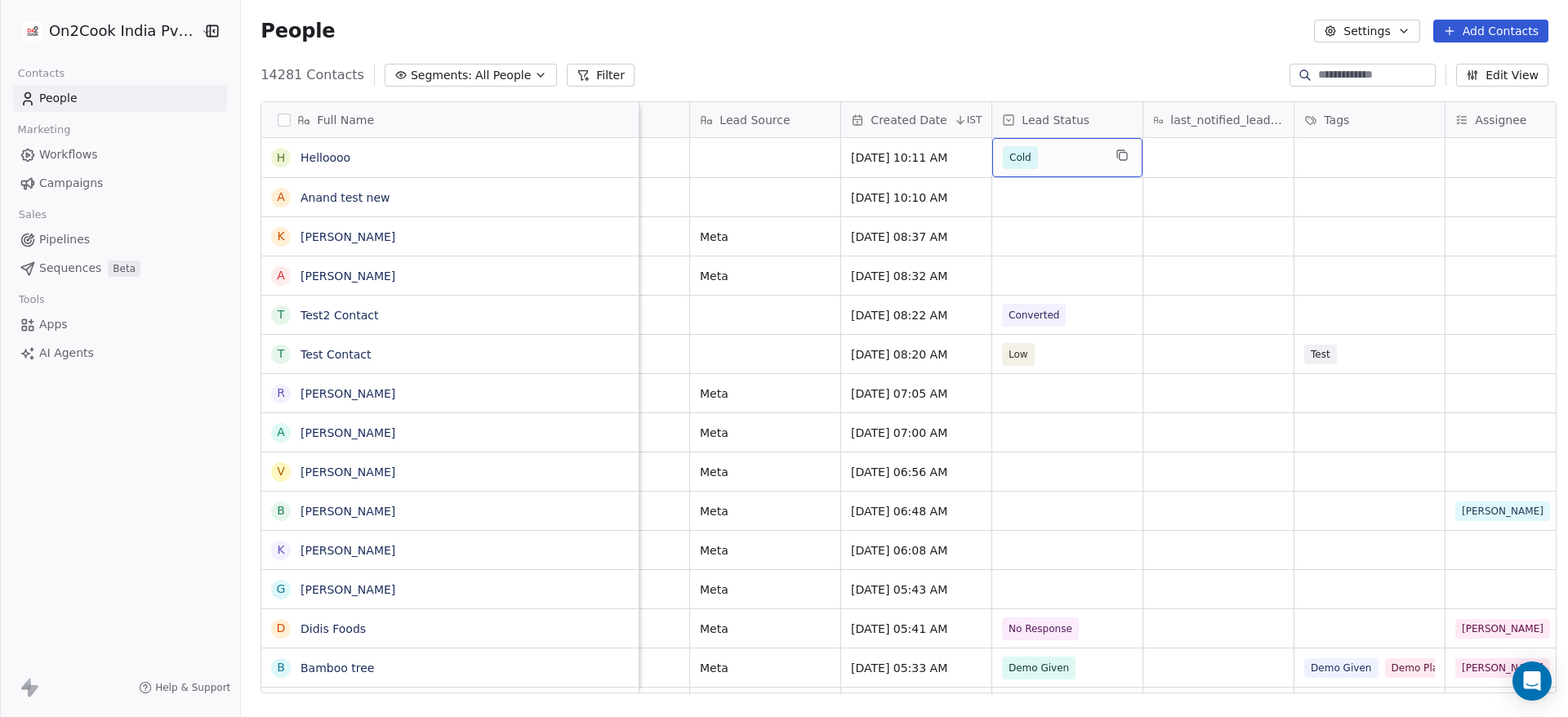
click at [1063, 172] on div "Cold" at bounding box center [1067, 157] width 150 height 39
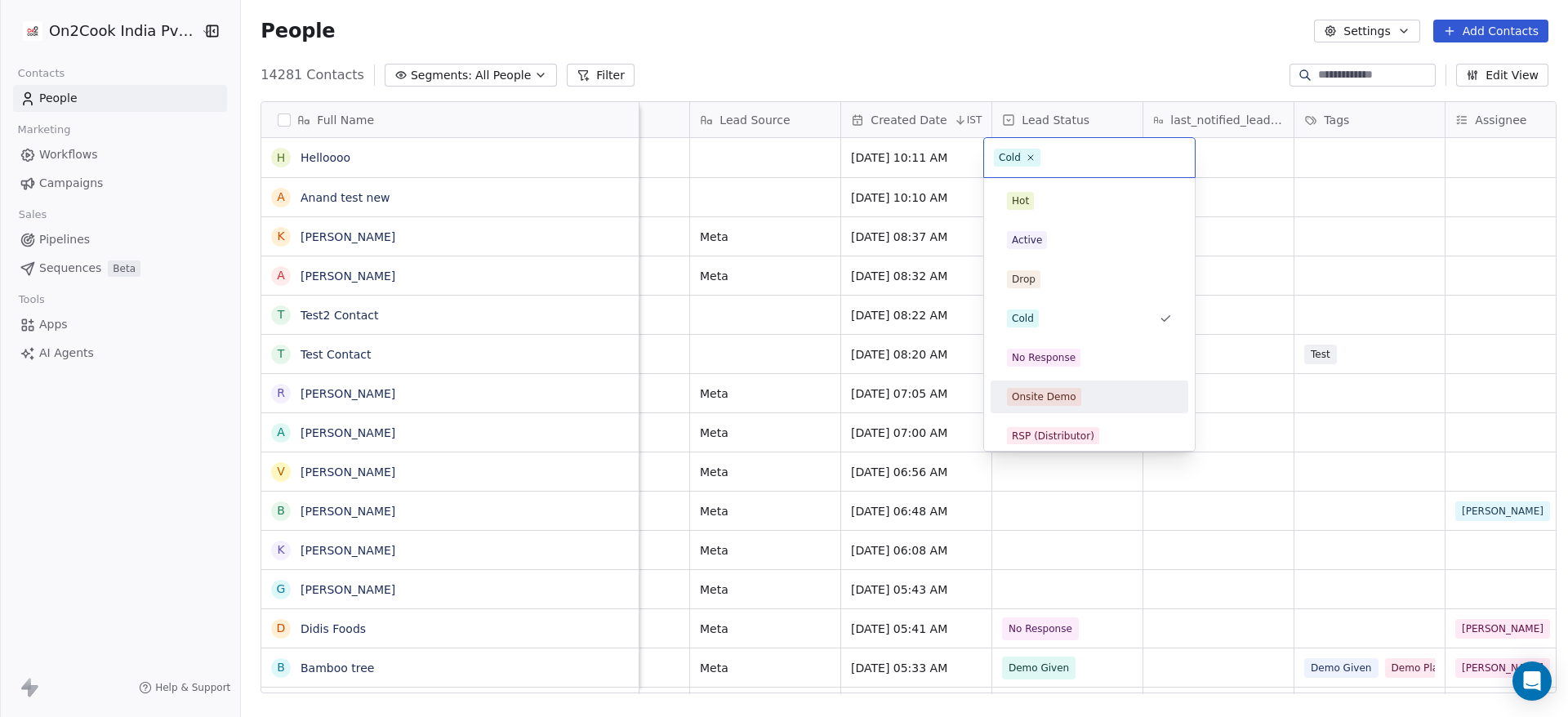
click at [1043, 399] on div "Onsite Demo" at bounding box center [1044, 396] width 65 height 15
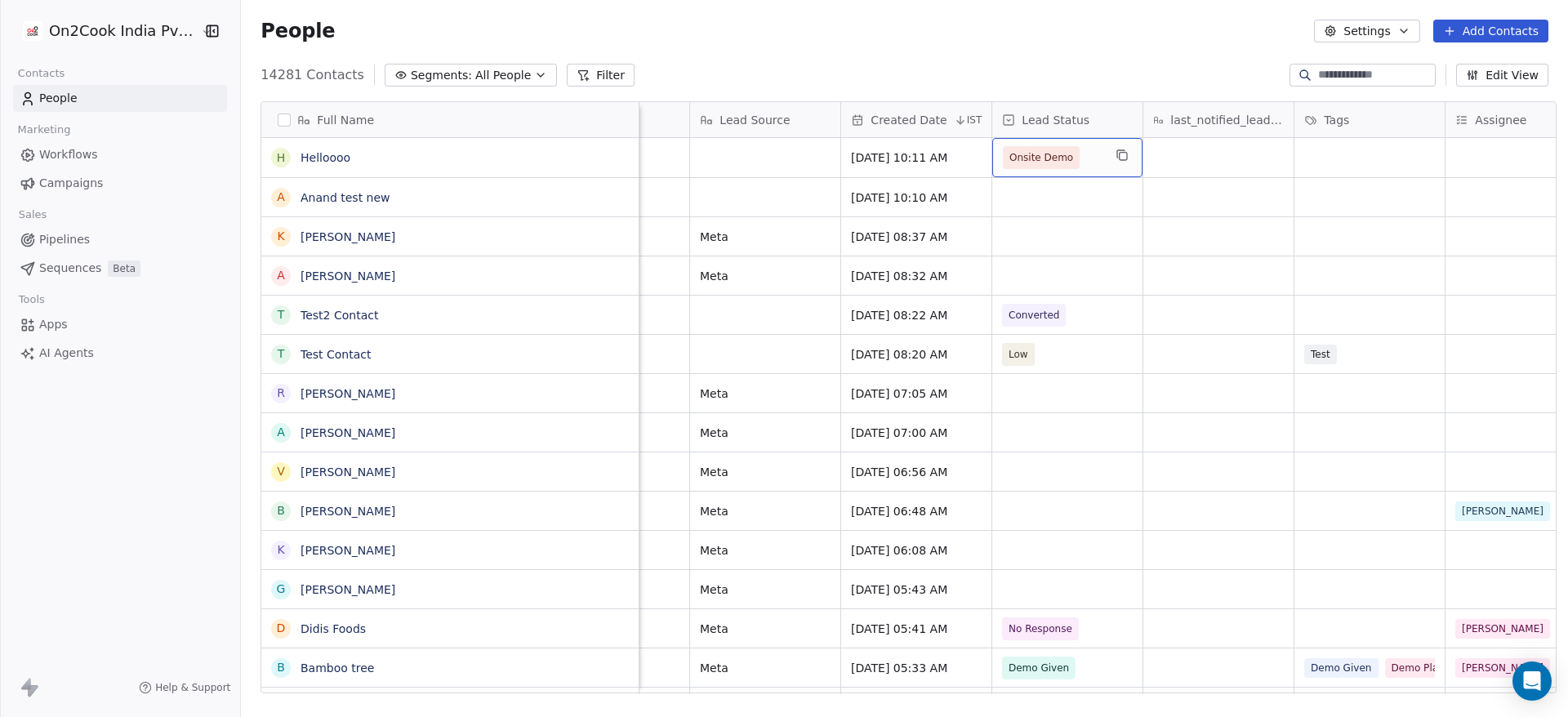
click at [1048, 144] on div "Onsite Demo" at bounding box center [1067, 157] width 150 height 39
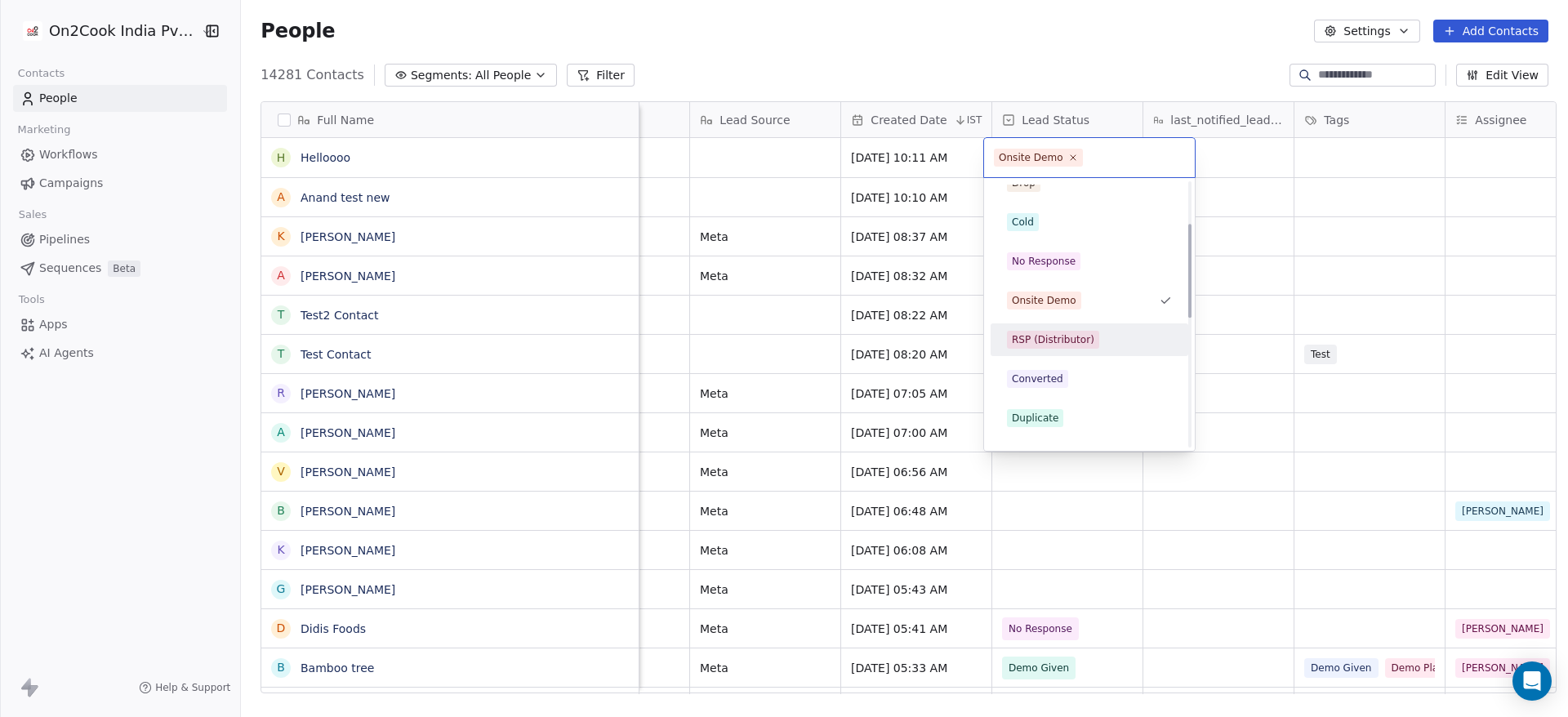
scroll to position [123, 0]
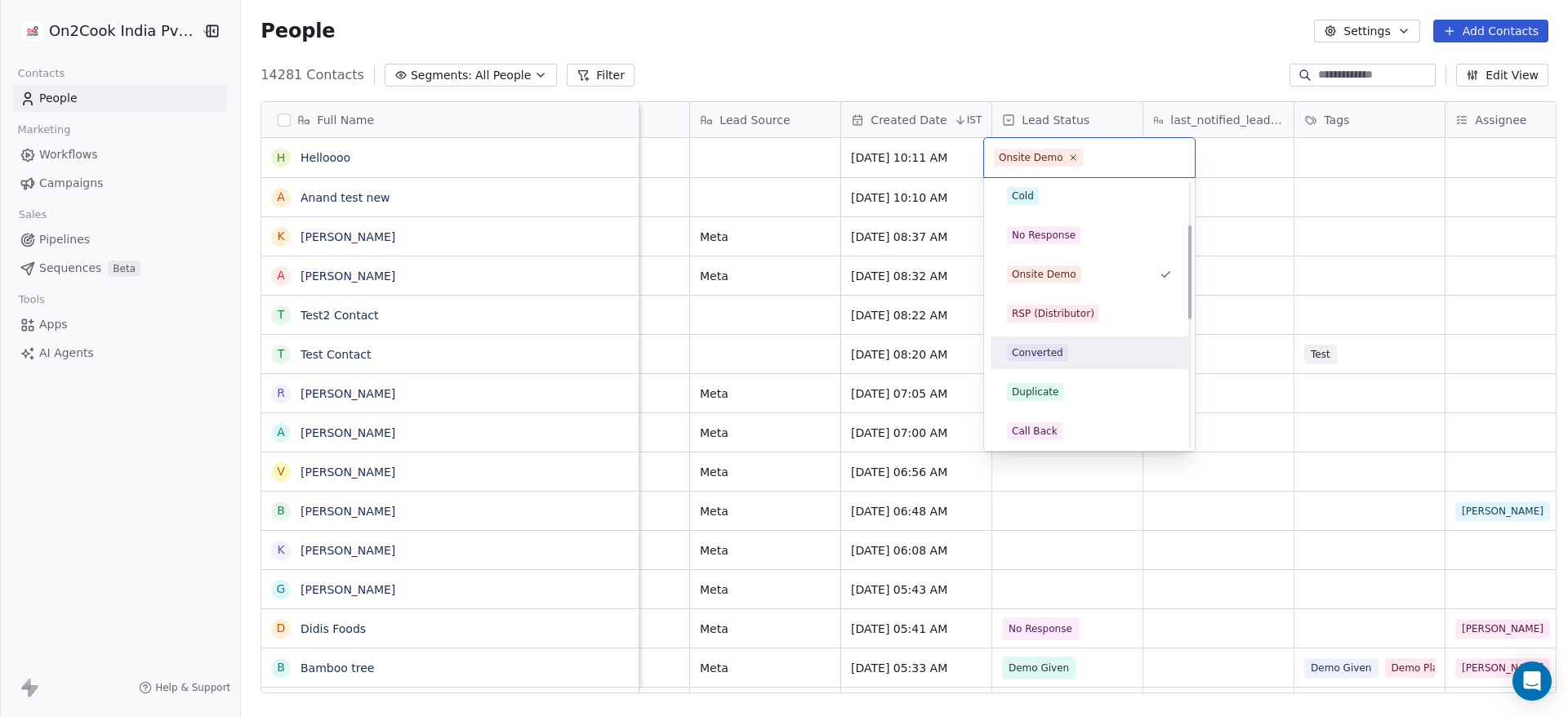
click at [1067, 357] on div "Converted" at bounding box center [1089, 353] width 165 height 18
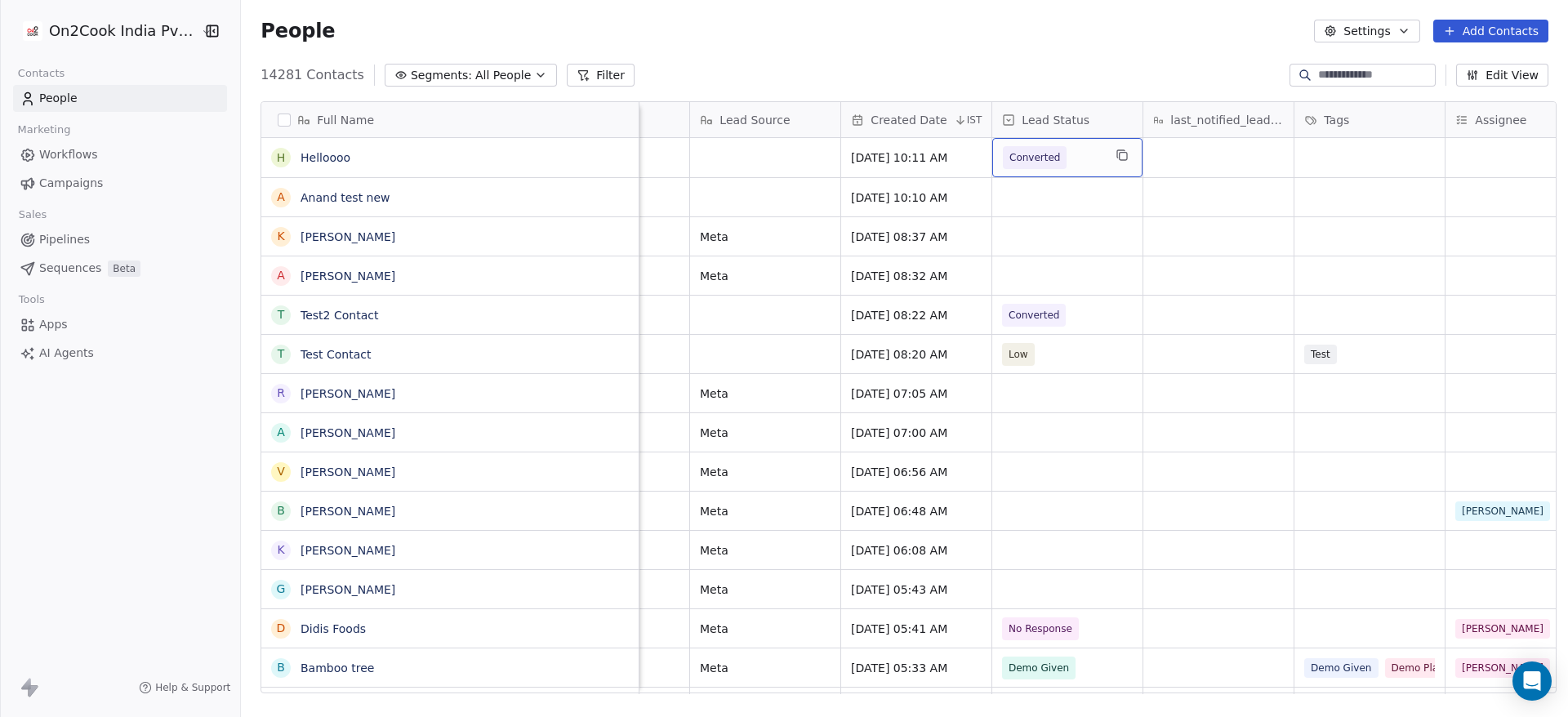
click at [1065, 154] on span "Converted" at bounding box center [1053, 158] width 99 height 23
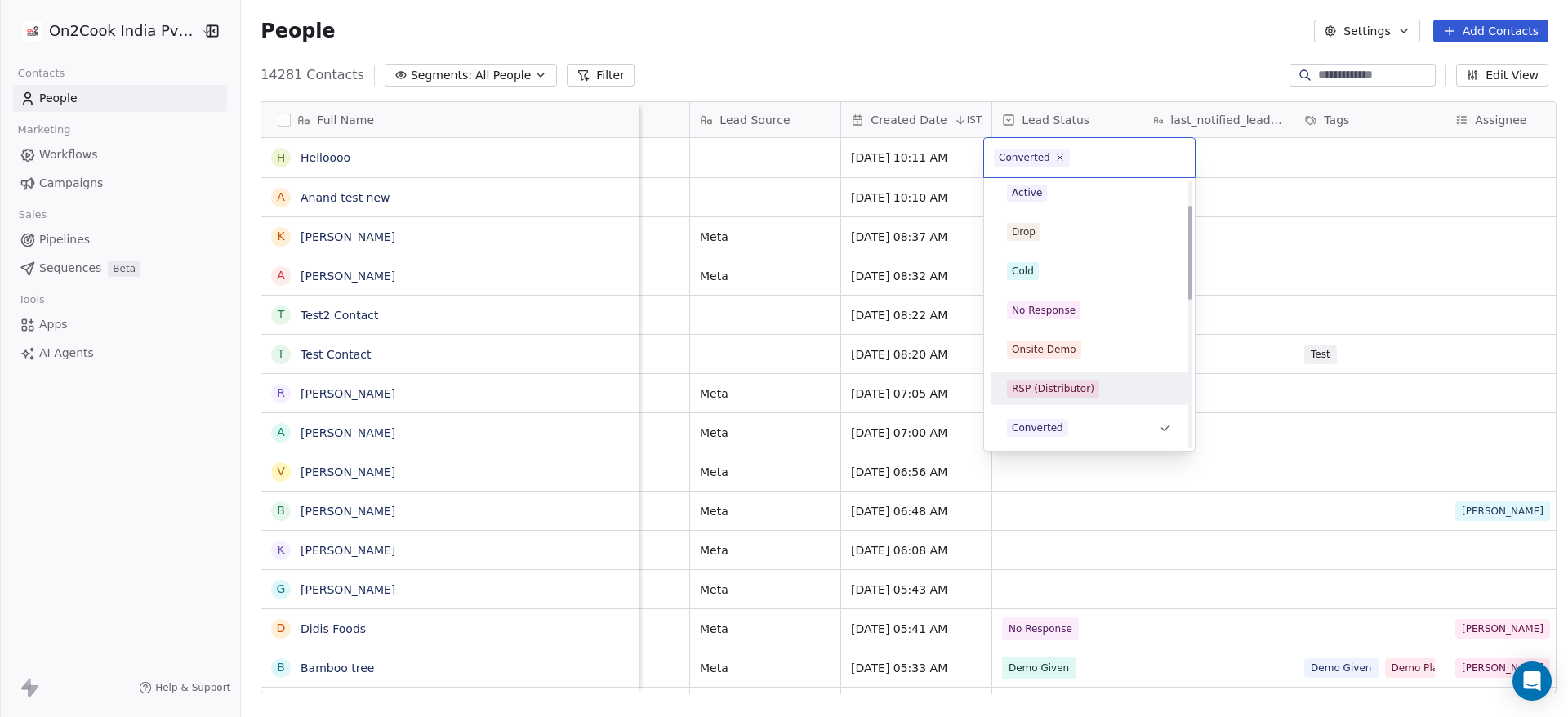
scroll to position [292, 0]
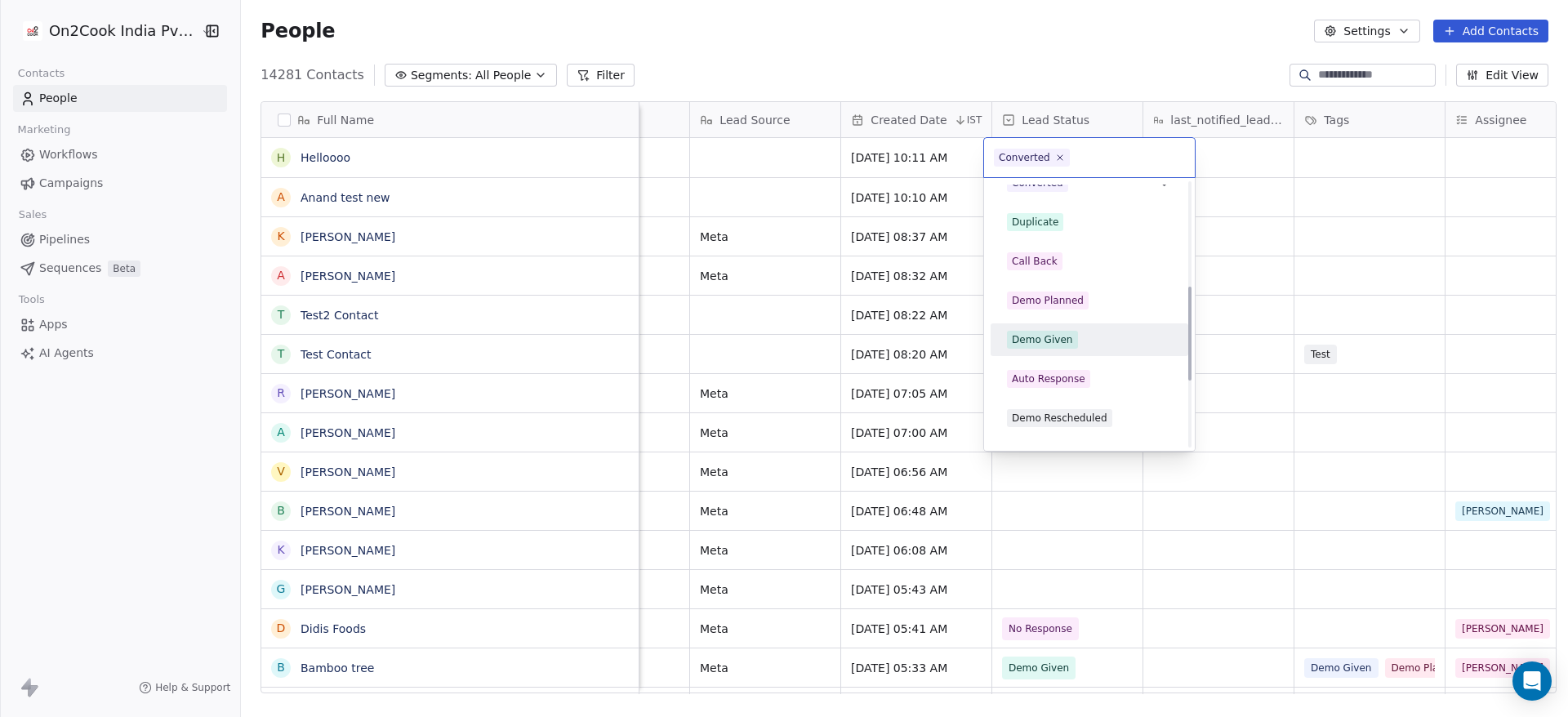
click at [1059, 344] on div "Demo Given" at bounding box center [1042, 339] width 61 height 15
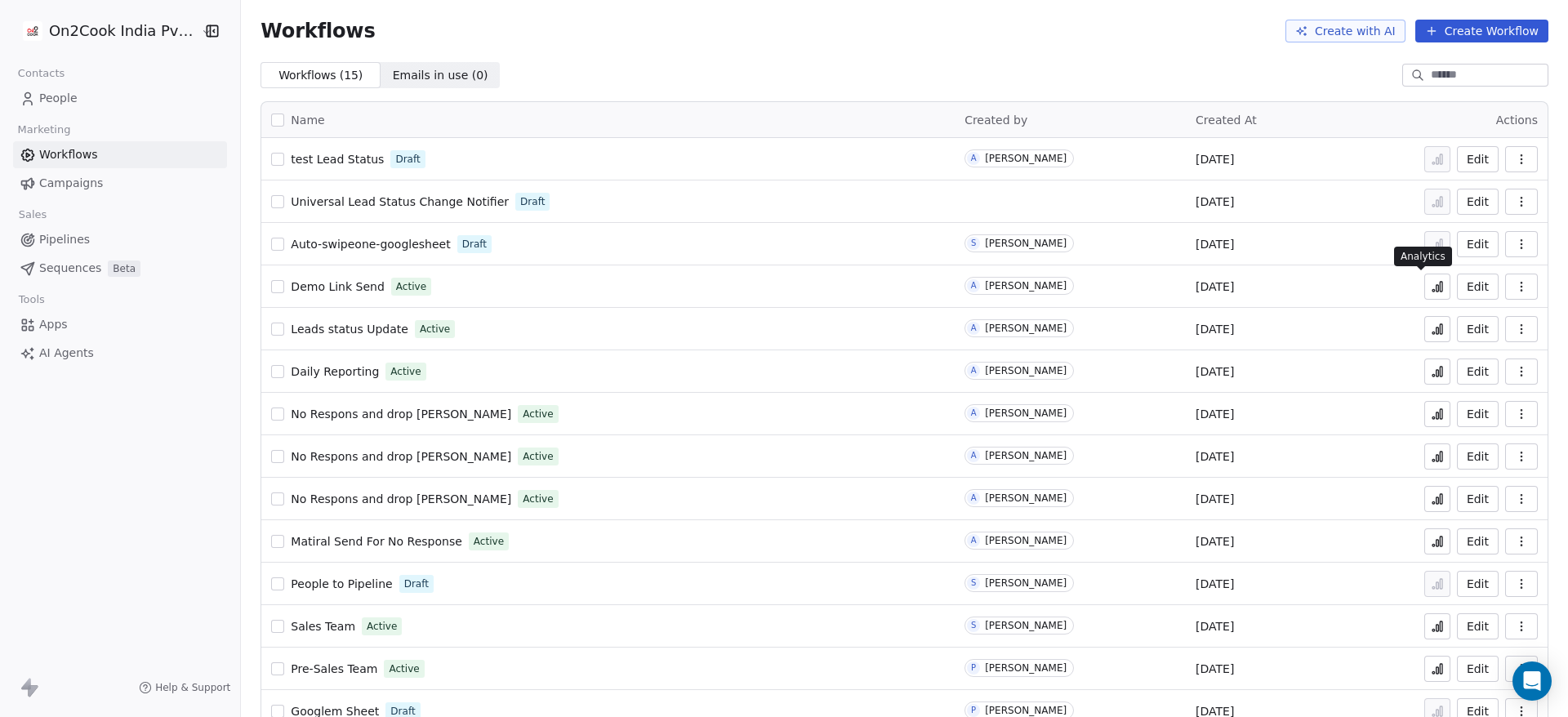
click at [1430, 285] on icon at bounding box center [1437, 286] width 13 height 13
click at [336, 374] on span "Daily Reporting" at bounding box center [334, 371] width 88 height 13
click at [364, 323] on span "Leads status Update" at bounding box center [349, 329] width 117 height 13
click at [326, 369] on span "Daily Reporting" at bounding box center [334, 371] width 88 height 13
click at [332, 330] on span "Leads status Update" at bounding box center [349, 329] width 117 height 13
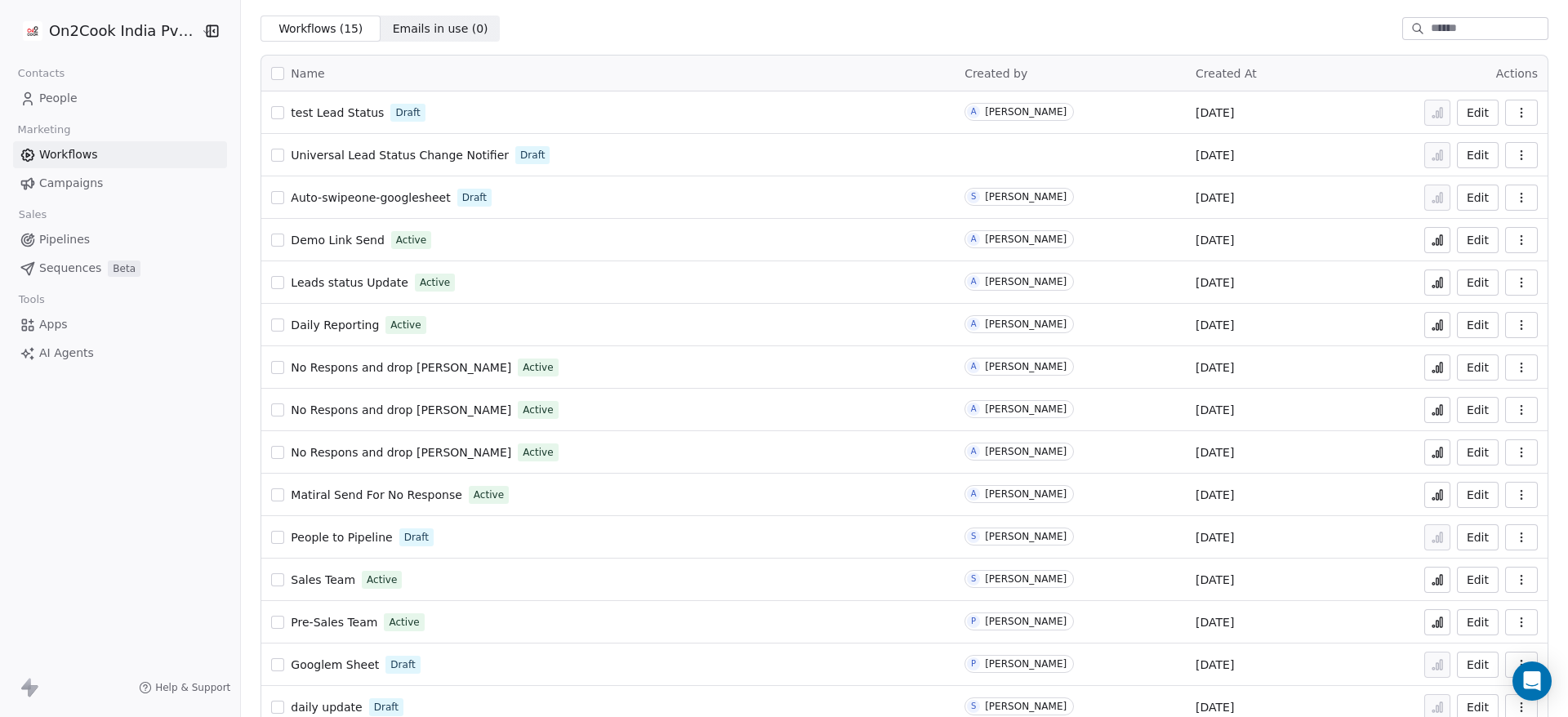
scroll to position [72, 0]
